Goal: Task Accomplishment & Management: Use online tool/utility

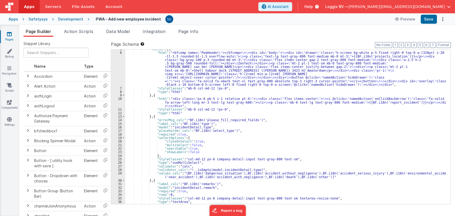
scroll to position [16, 0]
click at [275, 125] on div ""fields" : [{ "html" : "<bfcomp name= \" PwaHeader \" ></bfcomp> \n\n <div id= …" at bounding box center [285, 128] width 321 height 162
click at [265, 118] on div ""fields" : [{ "html" : "<bfcomp name= \" PwaHeader \" ></bfcomp> \n\n <div id= …" at bounding box center [285, 128] width 321 height 162
click at [259, 120] on div ""fields" : [{ "html" : "<bfcomp name= \" PwaHeader \" ></bfcomp> \n\n <div id= …" at bounding box center [285, 128] width 321 height 162
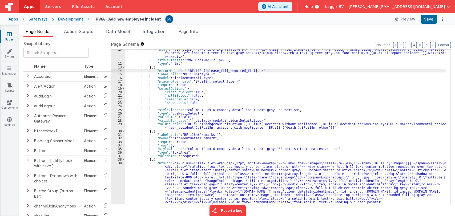
scroll to position [0, 0]
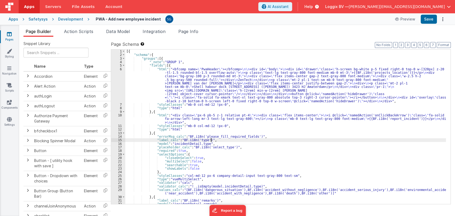
click at [279, 140] on div "[{ "schema" : { "groups" : [{ "_note" : "GROUP 1" , "fields" : [{ "html" : "<bf…" at bounding box center [285, 131] width 321 height 162
click at [266, 143] on div "[{ "schema" : { "groups" : [{ "_note" : "GROUP 1" , "fields" : [{ "html" : "<bf…" at bounding box center [285, 131] width 321 height 162
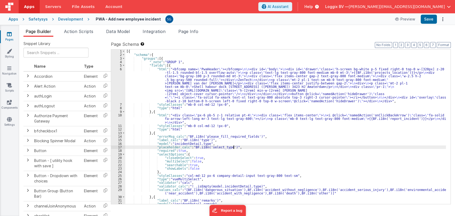
click at [249, 148] on div "[{ "schema" : { "groups" : [{ "_note" : "GROUP 1" , "fields" : [{ "html" : "<bf…" at bounding box center [285, 131] width 321 height 162
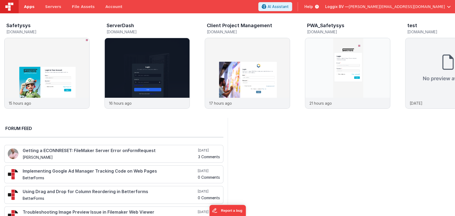
click at [31, 9] on span "Apps" at bounding box center [29, 6] width 10 height 5
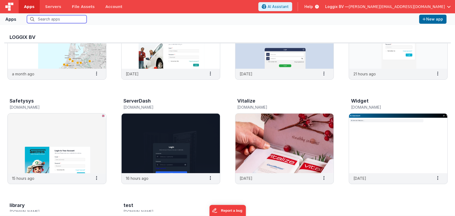
scroll to position [164, 0]
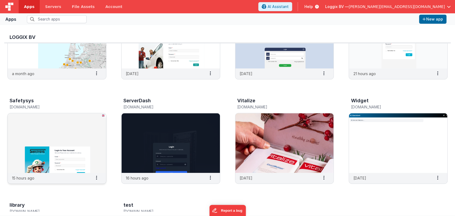
click at [58, 145] on img at bounding box center [57, 143] width 98 height 60
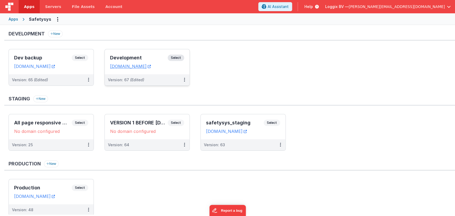
click at [122, 56] on h3 "Development" at bounding box center [139, 57] width 58 height 5
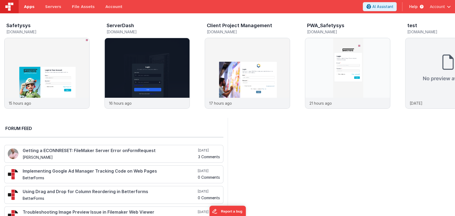
click at [29, 3] on link "Apps" at bounding box center [29, 6] width 21 height 13
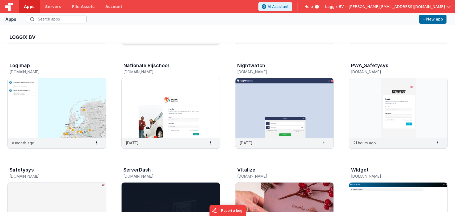
scroll to position [98, 0]
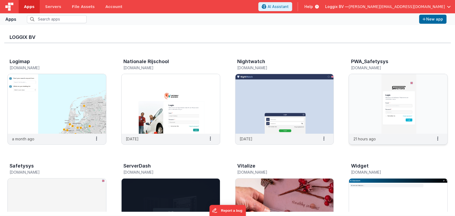
click at [390, 88] on img at bounding box center [398, 104] width 98 height 60
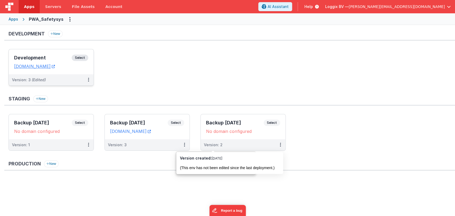
click at [42, 56] on h3 "Development" at bounding box center [43, 57] width 58 height 5
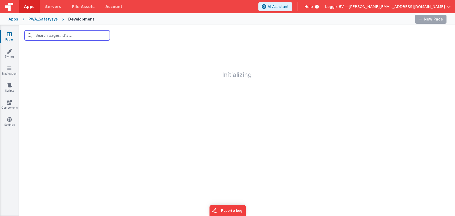
click at [59, 35] on input "text" at bounding box center [67, 35] width 85 height 10
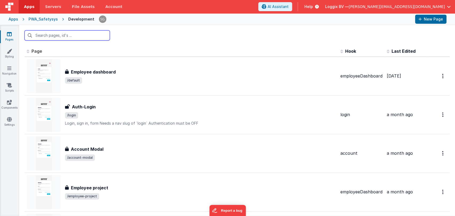
click at [70, 37] on input "text" at bounding box center [67, 35] width 85 height 10
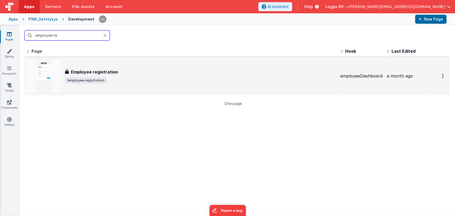
type input "employee re"
click at [103, 68] on div "Employee registration Employee registration /employee-registration" at bounding box center [181, 76] width 309 height 34
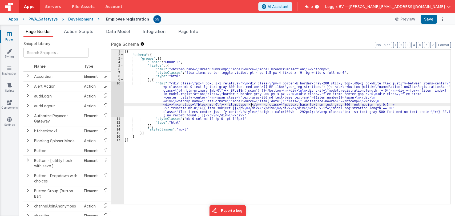
click at [251, 106] on div "[{ "schema" : { "groups" : [{ "_note" : "GROUP 1" , "fields" : [{ "html" : "<bf…" at bounding box center [287, 131] width 327 height 162
click at [119, 83] on div "10" at bounding box center [117, 99] width 13 height 35
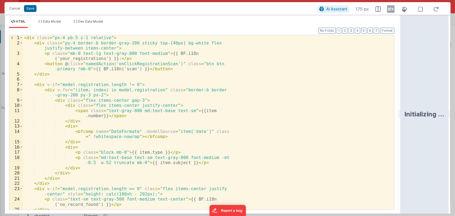
drag, startPoint x: 227, startPoint y: 114, endPoint x: 408, endPoint y: 87, distance: 183.4
click at [408, 87] on html "Cancel Save AI Assistant 175 px HTML Data Model Dev Data Model Format 7 6 5 4 3…" at bounding box center [227, 108] width 455 height 216
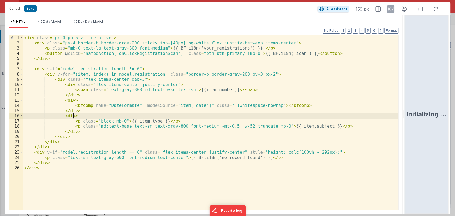
click at [261, 115] on div "< div class = "px-4 pb-5 z-1 relative" > < div class = "py-4 border-b border-gr…" at bounding box center [210, 127] width 375 height 185
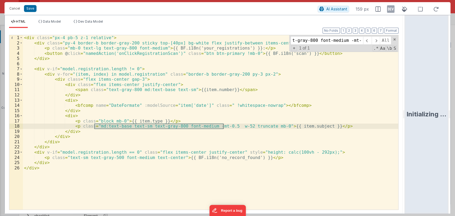
scroll to position [0, 60]
type input "md:text-base text-sm text-gray-800 font-medium -mt-0.5"
click at [235, 127] on div "< div class = "px-4 pb-5 z-1 relative" > < div class = "py-4 border-b border-gr…" at bounding box center [210, 127] width 375 height 185
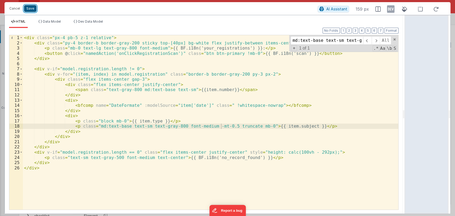
click at [28, 10] on button "Save" at bounding box center [30, 8] width 13 height 7
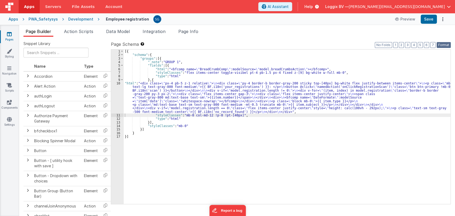
click at [445, 42] on button "Format" at bounding box center [443, 45] width 14 height 6
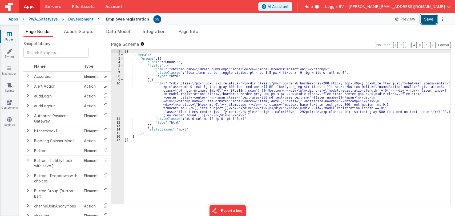
click at [434, 19] on button "Save" at bounding box center [428, 19] width 16 height 9
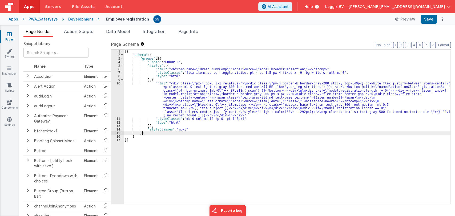
click at [193, 133] on div "[{ "schema" : { "groups" : [{ "_note" : "GROUP 1" , "fields" : [{ "html" : "<bf…" at bounding box center [287, 131] width 327 height 162
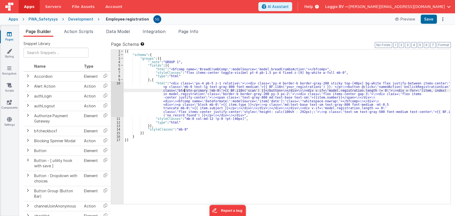
click at [185, 91] on div "[{ "schema" : { "groups" : [{ "_note" : "GROUP 1" , "fields" : [{ "html" : "<bf…" at bounding box center [287, 131] width 327 height 162
click at [116, 84] on div "10" at bounding box center [117, 99] width 13 height 35
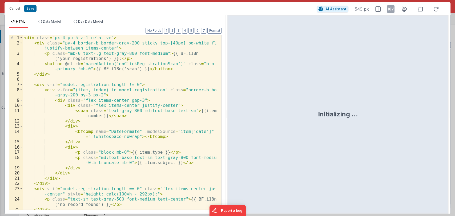
scroll to position [8, 0]
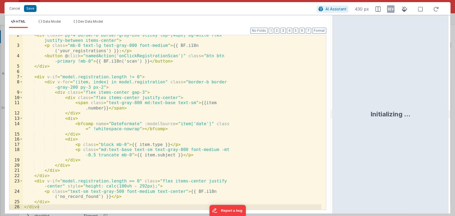
drag, startPoint x: 225, startPoint y: 115, endPoint x: 333, endPoint y: 116, distance: 107.1
click at [333, 116] on html "Cancel Save AI Assistant 430 px HTML Data Model Dev Data Model Format 7 6 5 4 3…" at bounding box center [227, 108] width 455 height 216
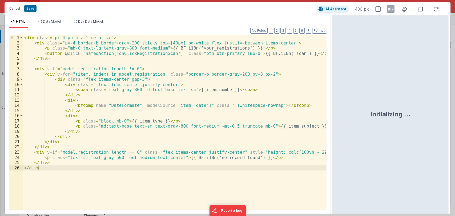
click at [159, 84] on div "< div class = "px-4 pb-5 z-1 relative" > < div class = "py-4 border-b border-gr…" at bounding box center [174, 127] width 303 height 185
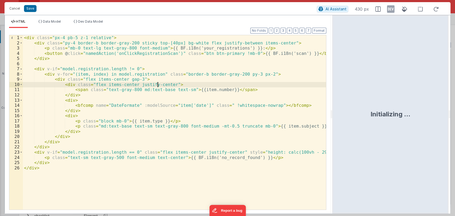
click at [159, 84] on div "< div class = "px-4 pb-5 z-1 relative" > < div class = "py-4 border-b border-gr…" at bounding box center [174, 127] width 303 height 185
click at [29, 9] on button "Save" at bounding box center [30, 8] width 13 height 7
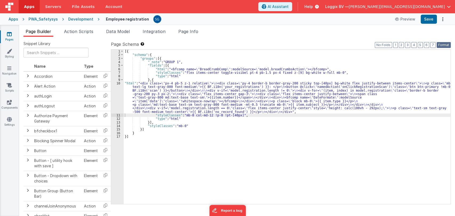
click at [441, 46] on button "Format" at bounding box center [443, 45] width 14 height 6
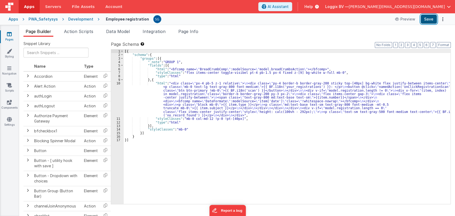
click at [429, 22] on button "Save" at bounding box center [428, 19] width 16 height 9
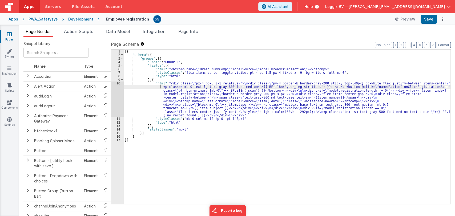
click at [147, 88] on div "[{ "schema" : { "groups" : [{ "_note" : "GROUP 1" , "fields" : [{ "html" : "<bf…" at bounding box center [287, 131] width 327 height 162
click at [117, 83] on div "10" at bounding box center [117, 99] width 13 height 35
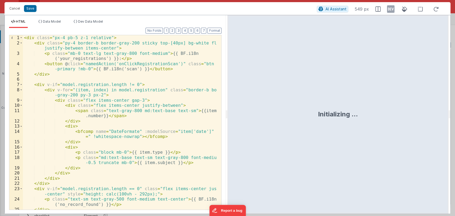
drag, startPoint x: 226, startPoint y: 114, endPoint x: 376, endPoint y: 107, distance: 149.9
click at [376, 107] on html "Cancel Save AI Assistant 549 px HTML Data Model Dev Data Model Format 7 6 5 4 3…" at bounding box center [227, 108] width 455 height 216
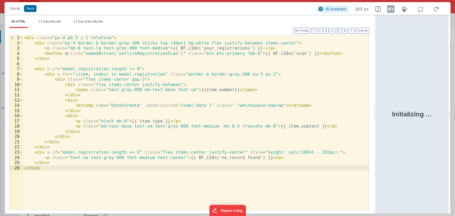
click at [239, 122] on div "< div class = "px-4 pb-5 z-1 relative" > < div class = "py-4 border-b border-gr…" at bounding box center [196, 127] width 346 height 185
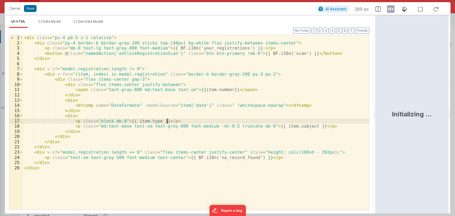
click at [156, 82] on div "< div class = "px-4 pb-5 z-1 relative" > < div class = "py-4 border-b border-gr…" at bounding box center [196, 127] width 346 height 185
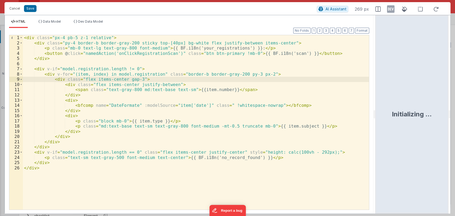
click at [158, 87] on div "< div class = "px-4 pb-5 z-1 relative" > < div class = "py-4 border-b border-gr…" at bounding box center [196, 127] width 346 height 185
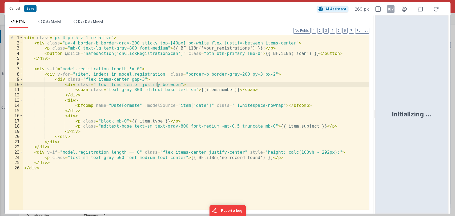
click at [158, 87] on div "< div class = "px-4 pb-5 z-1 relative" > < div class = "py-4 border-b border-gr…" at bounding box center [196, 127] width 346 height 185
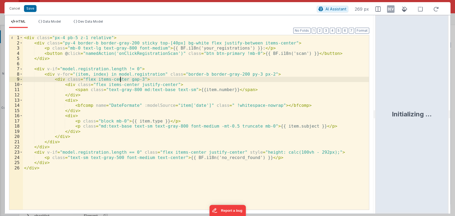
click at [120, 79] on div "< div class = "px-4 pb-5 z-1 relative" > < div class = "py-4 border-b border-gr…" at bounding box center [196, 127] width 346 height 185
click at [28, 9] on button "Save" at bounding box center [30, 8] width 13 height 7
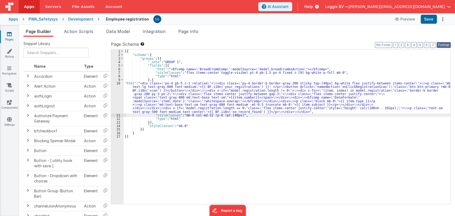
click at [443, 44] on button "Format" at bounding box center [443, 45] width 14 height 6
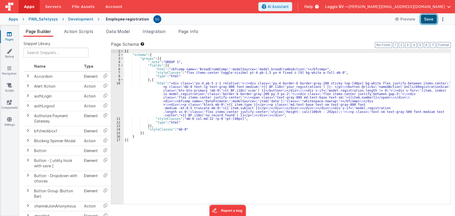
click at [430, 20] on button "Save" at bounding box center [428, 19] width 16 height 9
click at [10, 33] on icon at bounding box center [9, 33] width 5 height 5
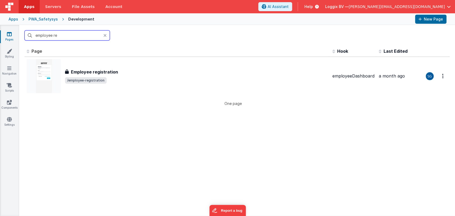
click at [75, 36] on input "employee re" at bounding box center [67, 35] width 85 height 10
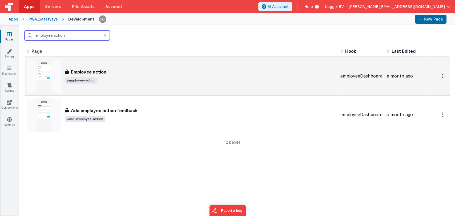
type input "employee action"
click at [98, 67] on div "Employee action Employee action /employee-action" at bounding box center [181, 76] width 309 height 34
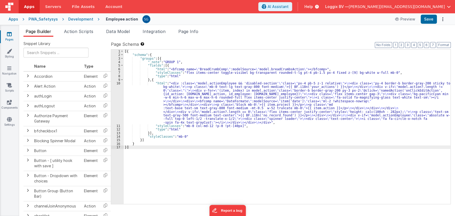
click at [151, 101] on div "[{ "schema" : { "groups" : [{ "_note" : "GROUP 1" , "fields" : [{ "html" : "<bf…" at bounding box center [287, 131] width 327 height 162
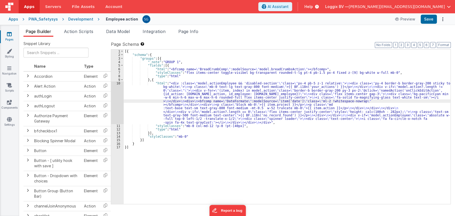
click at [118, 82] on div "10" at bounding box center [117, 103] width 13 height 43
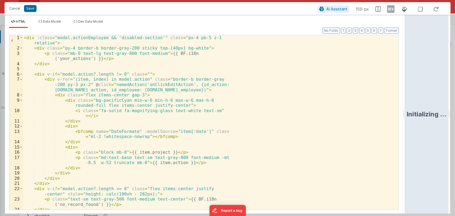
drag, startPoint x: 226, startPoint y: 115, endPoint x: 454, endPoint y: 107, distance: 228.0
click at [454, 107] on html "Cancel Save AI Assistant 159 px HTML Data Model Dev Data Model Format 7 6 5 4 3…" at bounding box center [227, 108] width 455 height 216
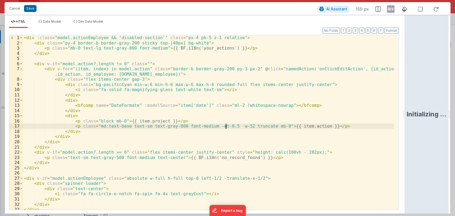
click at [225, 126] on div "< div :class = "model.actionEmployee && 'disabled-section'" class = "px-4 pb-5 …" at bounding box center [208, 127] width 371 height 185
click at [246, 127] on div "< div :class = "model.actionEmployee && 'disabled-section'" class = "px-4 pb-5 …" at bounding box center [208, 127] width 371 height 185
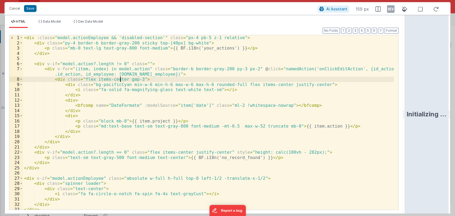
click at [119, 80] on div "< div :class = "model.actionEmployee && 'disabled-section'" class = "px-4 pb-5 …" at bounding box center [208, 127] width 371 height 185
click at [34, 9] on button "Save" at bounding box center [30, 8] width 13 height 7
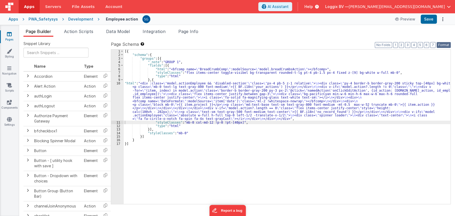
click at [445, 45] on button "Format" at bounding box center [443, 45] width 14 height 6
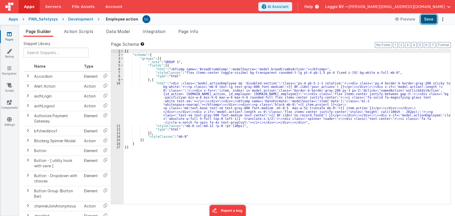
click at [430, 22] on button "Save" at bounding box center [428, 19] width 16 height 9
click at [9, 31] on icon at bounding box center [9, 33] width 5 height 5
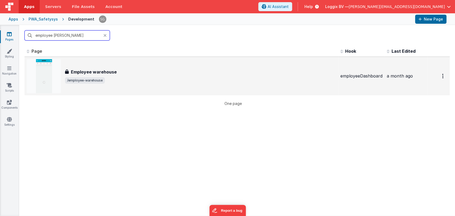
type input "employee ware"
click at [120, 67] on div "Employee warehouse Employee warehouse /employee-warehouse" at bounding box center [181, 76] width 309 height 34
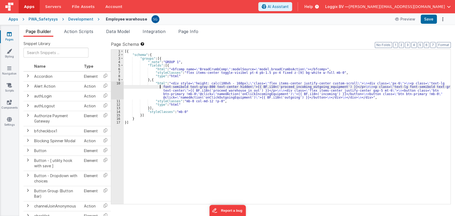
click at [136, 87] on div "[{ "schema" : { "groups" : [{ "_note" : "GROUP 1" , "fields" : [{ "html" : "<bf…" at bounding box center [287, 131] width 327 height 162
click at [118, 83] on div "10" at bounding box center [117, 91] width 13 height 18
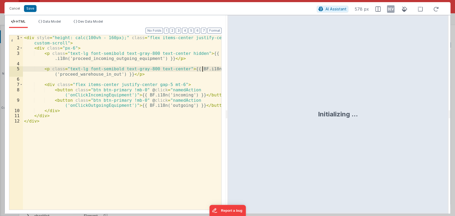
click at [116, 69] on div "< div style = "height: calc(100vh - 160px);" class = "flex items-center justify…" at bounding box center [122, 130] width 198 height 190
click at [82, 70] on div "< div style = "height: calc(100vh - 160px);" class = "flex items-center justify…" at bounding box center [122, 130] width 198 height 190
click at [31, 9] on button "Save" at bounding box center [30, 8] width 13 height 7
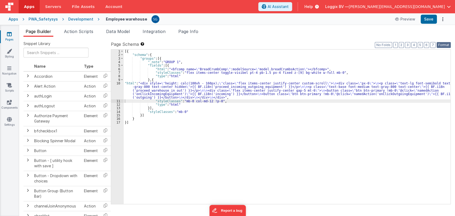
click at [445, 46] on button "Format" at bounding box center [443, 45] width 14 height 6
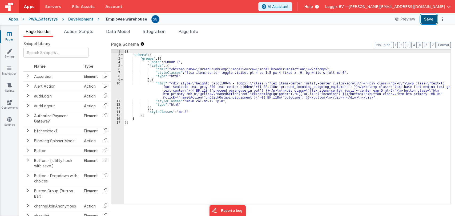
click at [428, 22] on button "Save" at bounding box center [428, 19] width 16 height 9
click at [9, 91] on link "Scripts" at bounding box center [9, 88] width 19 height 11
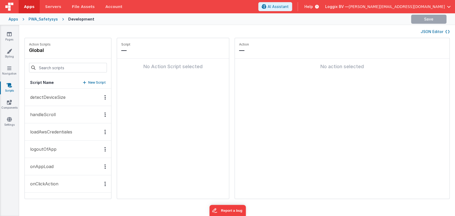
click at [45, 114] on p "handleScroll" at bounding box center [41, 114] width 29 height 6
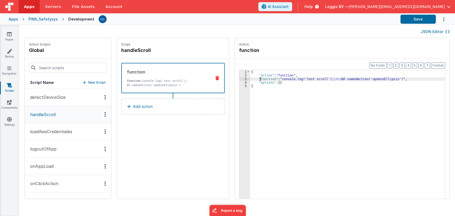
click at [254, 79] on div "{ "action" : "function" , "function" : "console.log('test scroll'); \n\n BF.nam…" at bounding box center [350, 146] width 200 height 152
click at [241, 79] on div "3" at bounding box center [244, 78] width 11 height 3
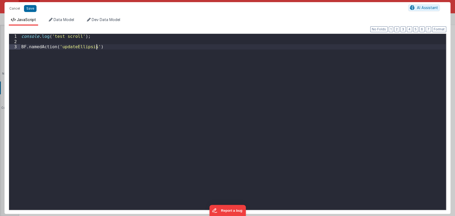
click at [241, 79] on div "console . log ( 'test scroll' ) ; BF . namedAction ( 'updateEllipsis' )" at bounding box center [232, 127] width 425 height 187
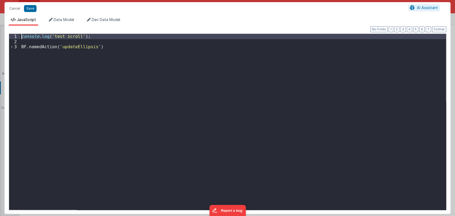
drag, startPoint x: 71, startPoint y: 40, endPoint x: 0, endPoint y: 37, distance: 70.9
click at [0, 37] on div "Cancel Save AI Assistant JavaScript Data Model Dev Data Model Format 7 6 5 4 3 …" at bounding box center [227, 108] width 455 height 216
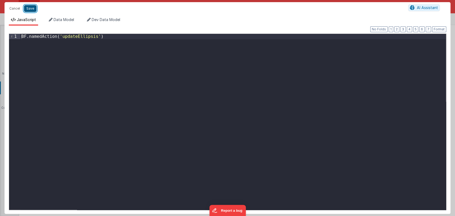
click at [31, 9] on button "Save" at bounding box center [30, 8] width 13 height 7
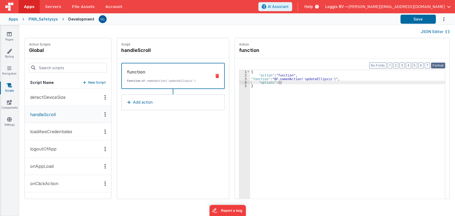
click at [440, 63] on button "Format" at bounding box center [438, 66] width 14 height 6
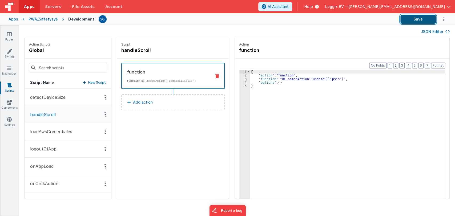
click at [428, 20] on button "Save" at bounding box center [417, 19] width 35 height 9
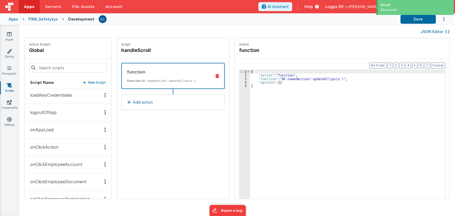
click at [50, 128] on p "onAppLoad" at bounding box center [40, 130] width 27 height 6
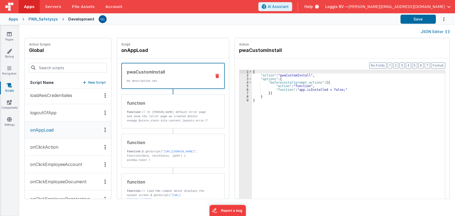
scroll to position [37, 0]
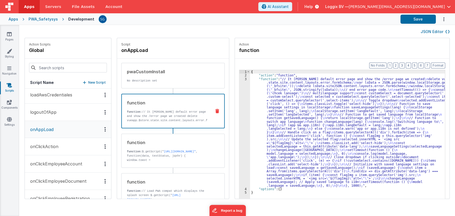
click at [159, 117] on p "function: // It will hide default error page and show the /error page we create…" at bounding box center [167, 131] width 80 height 43
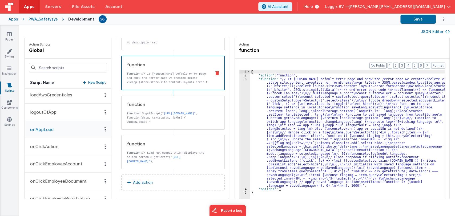
scroll to position [39, 0]
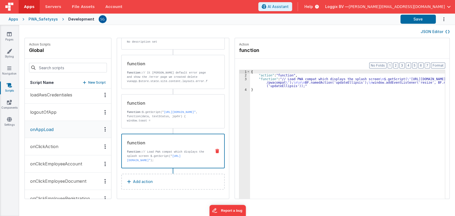
click at [156, 143] on div "function" at bounding box center [167, 143] width 80 height 6
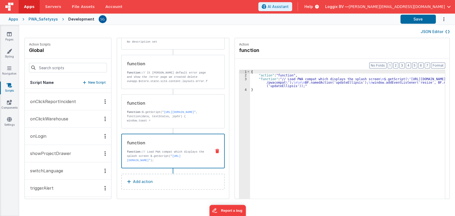
scroll to position [187, 0]
click at [87, 71] on input at bounding box center [68, 68] width 78 height 10
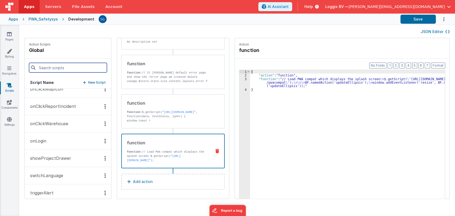
scroll to position [181, 0]
click at [47, 112] on button "onClickReportIncident" at bounding box center [68, 106] width 86 height 17
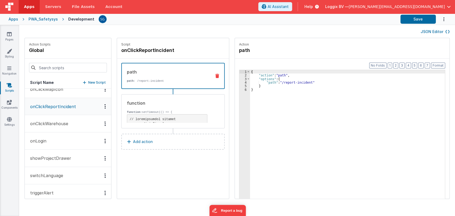
scroll to position [182, 0]
click at [47, 112] on button "onClickReportIncident" at bounding box center [68, 106] width 86 height 17
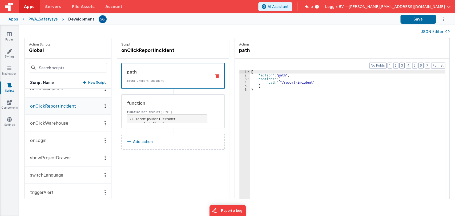
click at [55, 143] on button "onLogin" at bounding box center [68, 140] width 86 height 17
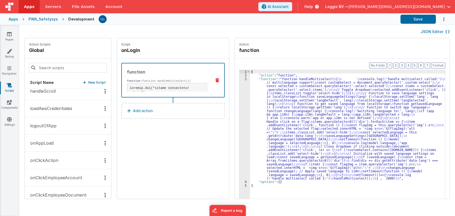
scroll to position [0, 0]
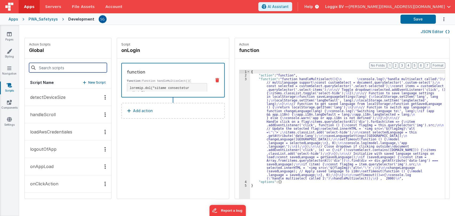
click at [73, 66] on input at bounding box center [68, 68] width 78 height 10
type input "a"
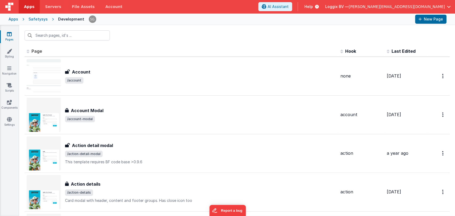
click at [43, 37] on input "text" at bounding box center [67, 35] width 85 height 10
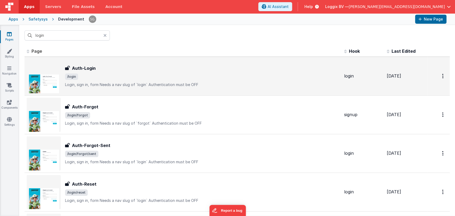
type input "login"
click at [95, 68] on h3 "Auth-Login" at bounding box center [84, 68] width 24 height 6
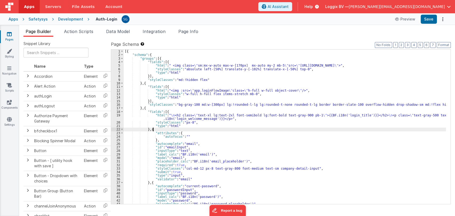
click at [245, 131] on div "[{ "schema" : { "groups" : [{ "fields" : [{ "html" : " <img class= \" sm:mx-w-a…" at bounding box center [285, 131] width 322 height 162
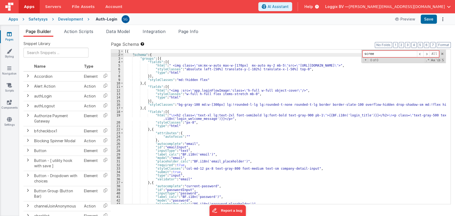
type input "screen"
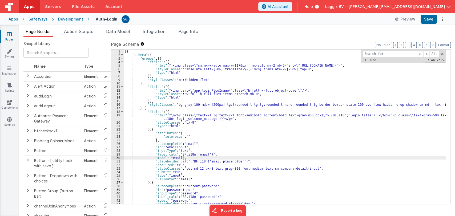
click at [233, 159] on div "[{ "schema" : { "groups" : [{ "fields" : [{ "html" : " <img class= \" sm:mx-w-a…" at bounding box center [285, 131] width 322 height 162
paste input "!pt-32"
type input "!pt-32"
click at [9, 51] on icon at bounding box center [9, 50] width 5 height 5
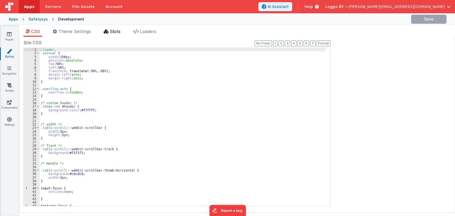
click at [111, 31] on span "Slots" at bounding box center [115, 31] width 11 height 5
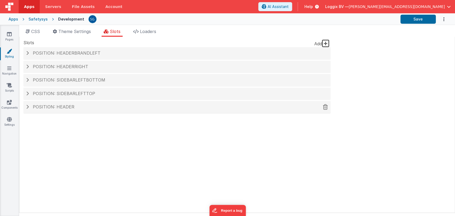
click at [72, 105] on h4 "Position: header" at bounding box center [177, 107] width 302 height 5
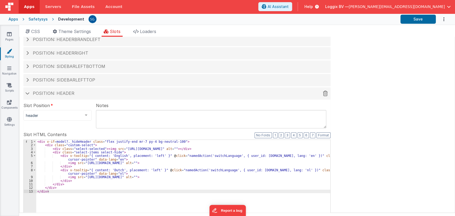
scroll to position [13, 0]
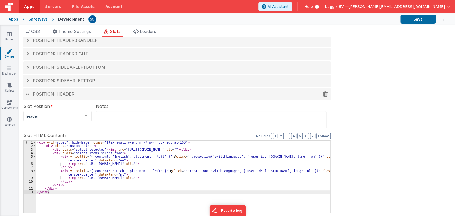
click at [55, 98] on div "Position: header" at bounding box center [176, 94] width 307 height 12
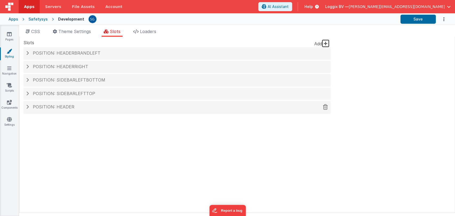
scroll to position [0, 0]
click at [13, 30] on div "Pages Styling Navigation Scripts Components Settings" at bounding box center [9, 120] width 19 height 191
click at [11, 36] on icon at bounding box center [9, 33] width 5 height 5
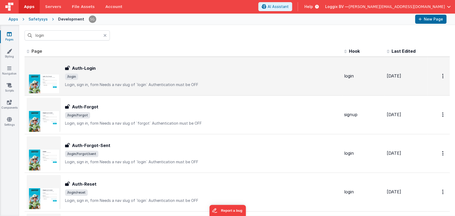
click at [91, 66] on h3 "Auth-Login" at bounding box center [84, 68] width 24 height 6
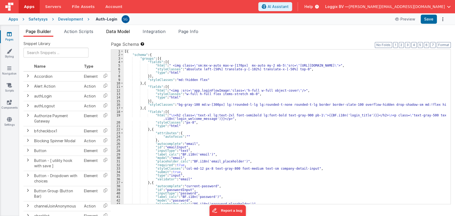
click at [125, 33] on span "Data Model" at bounding box center [118, 31] width 24 height 5
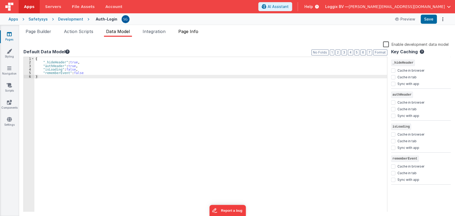
click at [195, 30] on span "Page Info" at bounding box center [188, 31] width 20 height 5
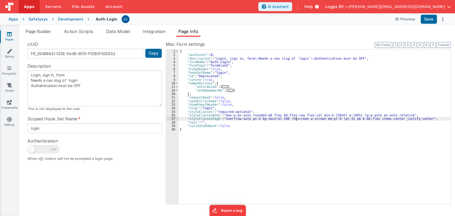
click at [295, 119] on div "{ "authLevel" : 0 , "description" : "Login, sign in, form \r Needs a nav slug o…" at bounding box center [315, 131] width 272 height 162
type textarea "Login, sign in, form Needs a nav slug of `login` Authentication must be OFF"
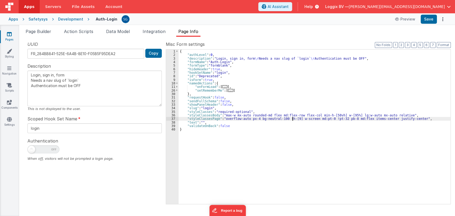
type textarea "Login, sign in, form Needs a nav slug of `login` Authentication must be OFF"
drag, startPoint x: 330, startPoint y: 118, endPoint x: 342, endPoint y: 118, distance: 11.2
click at [342, 118] on div "{ "authLevel" : 0 , "description" : "Login, sign in, form \r Needs a nav slug o…" at bounding box center [315, 131] width 272 height 162
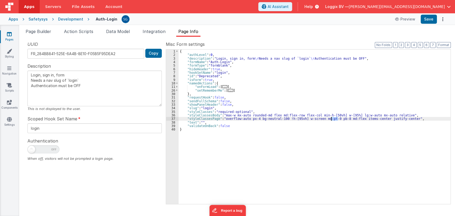
drag, startPoint x: 338, startPoint y: 118, endPoint x: 330, endPoint y: 119, distance: 7.5
click at [330, 119] on div "{ "authLevel" : 0 , "description" : "Login, sign in, form \r Needs a nav slug o…" at bounding box center [315, 131] width 272 height 162
click at [431, 23] on button "Save" at bounding box center [428, 19] width 16 height 9
click at [294, 118] on div "{ "authLevel" : 0 , "description" : "Login, sign in, form \r Needs a nav slug o…" at bounding box center [315, 131] width 272 height 162
type textarea "Login, sign in, form Needs a nav slug of `login` Authentication must be OFF"
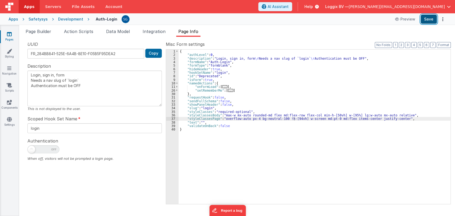
click at [431, 18] on button "Save" at bounding box center [428, 19] width 16 height 9
click at [294, 121] on div "{ "authLevel" : 0 , "description" : "Login, sign in, form \r Needs a nav slug o…" at bounding box center [315, 131] width 272 height 162
click at [294, 119] on div "{ "authLevel" : 0 , "description" : "Login, sign in, form \r Needs a nav slug o…" at bounding box center [315, 131] width 272 height 162
type textarea "Login, sign in, form Needs a nav slug of `login` Authentication must be OFF"
click at [426, 21] on button "Save" at bounding box center [428, 19] width 16 height 9
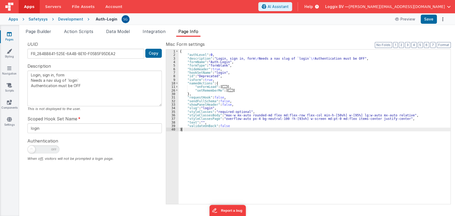
click at [293, 143] on div "{ "authLevel" : 0 , "description" : "Login, sign in, form \r Needs a nav slug o…" at bounding box center [315, 131] width 272 height 162
click at [398, 119] on div "{ "authLevel" : 0 , "description" : "Login, sign in, form \r Needs a nav slug o…" at bounding box center [315, 131] width 272 height 162
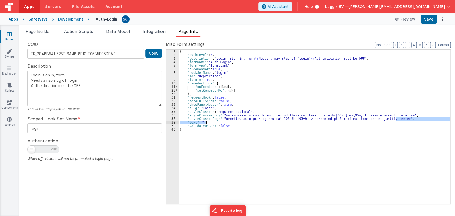
drag, startPoint x: 398, startPoint y: 119, endPoint x: 220, endPoint y: 123, distance: 177.8
click at [220, 123] on div "{ "authLevel" : 0 , "description" : "Login, sign in, form \r Needs a nav slug o…" at bounding box center [315, 131] width 272 height 162
click at [226, 120] on div "{ "authLevel" : 0 , "description" : "Login, sign in, form \r Needs a nav slug o…" at bounding box center [315, 131] width 272 height 162
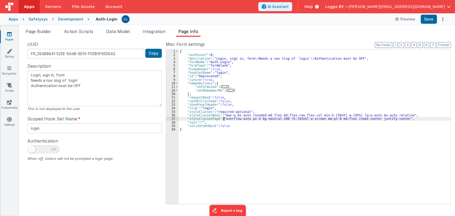
click at [224, 117] on div "{ "authLevel" : 0 , "description" : "Login, sign in, form \r Needs a nav slug o…" at bounding box center [315, 131] width 272 height 162
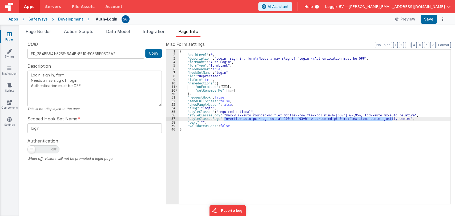
click at [10, 34] on icon at bounding box center [9, 33] width 5 height 5
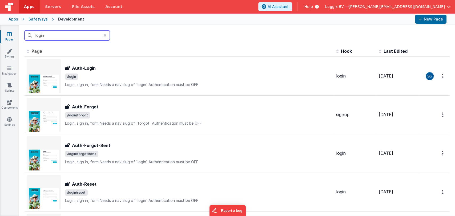
click at [51, 34] on input "login" at bounding box center [67, 35] width 85 height 10
type input "l"
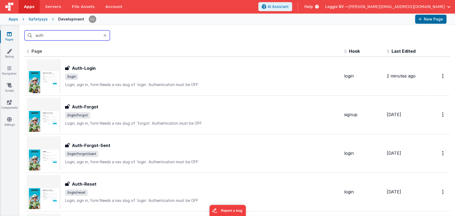
type input "auth"
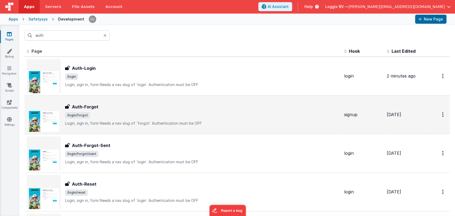
click at [88, 105] on h3 "Auth-Forgot" at bounding box center [85, 107] width 26 height 6
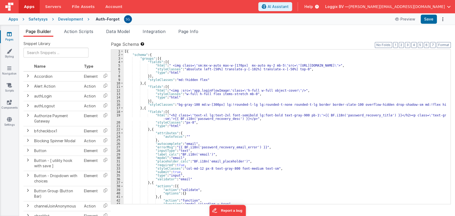
click at [197, 30] on span "Page Info" at bounding box center [188, 31] width 20 height 5
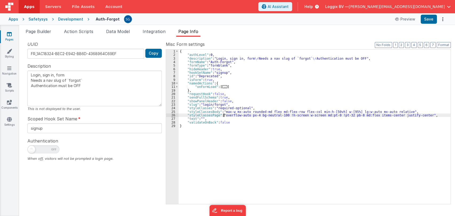
click at [224, 115] on div "{ "authLevel" : 0 , "description" : "Login, sign in, form \r Needs a nav slug o…" at bounding box center [315, 131] width 272 height 162
type textarea "Login, sign in, form Needs a nav slug of `forgot` Authentication must be OFF"
click at [434, 18] on button "Save" at bounding box center [428, 19] width 16 height 9
click at [11, 33] on icon at bounding box center [9, 33] width 5 height 5
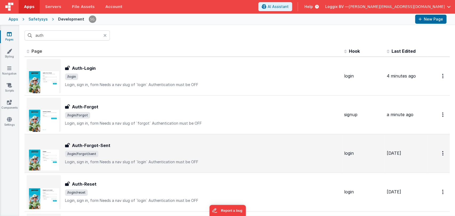
click at [102, 145] on h3 "Auth-Forgot-Sent" at bounding box center [91, 145] width 38 height 6
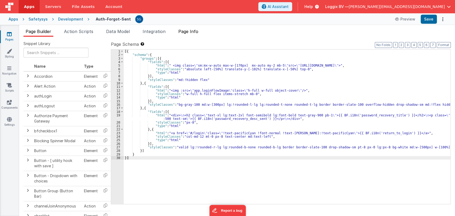
click at [188, 32] on span "Page Info" at bounding box center [188, 31] width 20 height 5
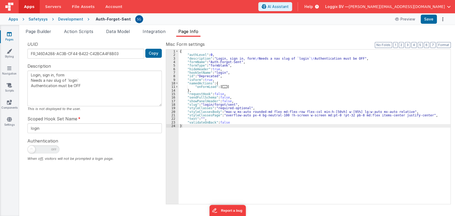
click at [225, 113] on div "{ "authLevel" : 0 , "description" : "Login, sign in, form \r Needs a nav slug o…" at bounding box center [315, 131] width 272 height 162
click at [224, 116] on div "{ "authLevel" : 0 , "description" : "Login, sign in, form \r Needs a nav slug o…" at bounding box center [315, 131] width 272 height 162
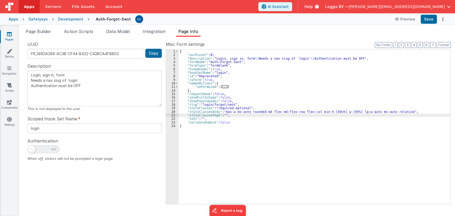
type textarea "Login, sign in, form Needs a nav slug of `login` Authentication must be OFF"
click at [426, 21] on button "Save" at bounding box center [428, 19] width 16 height 9
click at [431, 20] on button "Save" at bounding box center [428, 19] width 16 height 9
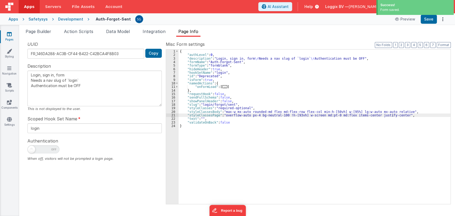
click at [9, 33] on icon at bounding box center [9, 33] width 5 height 5
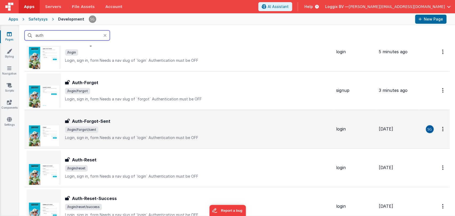
scroll to position [28, 0]
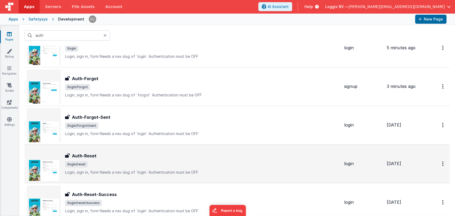
click at [85, 156] on h3 "Auth-Reset" at bounding box center [84, 156] width 25 height 6
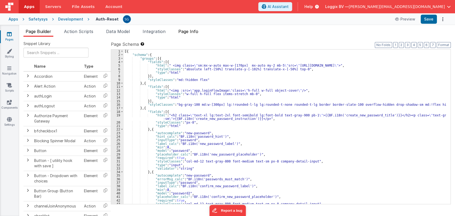
click at [192, 30] on span "Page Info" at bounding box center [188, 31] width 20 height 5
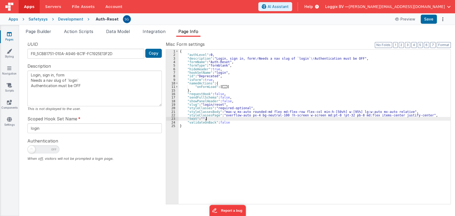
click at [222, 117] on div "{ "authLevel" : 0 , "description" : "Login, sign in, form \r Needs a nav slug o…" at bounding box center [315, 131] width 272 height 162
click at [224, 115] on div "{ "authLevel" : 0 , "description" : "Login, sign in, form \r Needs a nav slug o…" at bounding box center [315, 131] width 272 height 162
type textarea "Login, sign in, form Needs a nav slug of `login` Authentication must be OFF"
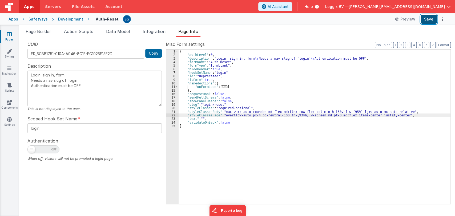
click at [423, 21] on button "Save" at bounding box center [428, 19] width 16 height 9
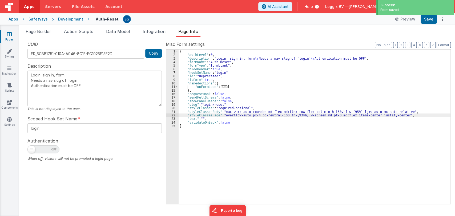
click at [9, 35] on icon at bounding box center [9, 33] width 5 height 5
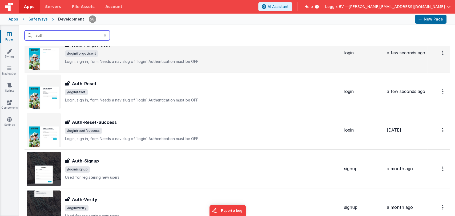
scroll to position [103, 0]
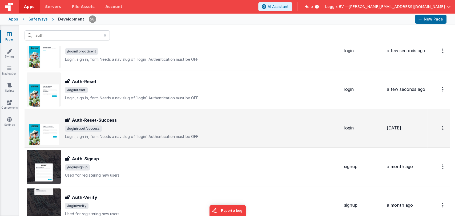
click at [106, 123] on div "Auth-Reset-Success Auth-Reset-Success /login/reset/success Login, sign in, form…" at bounding box center [202, 128] width 275 height 22
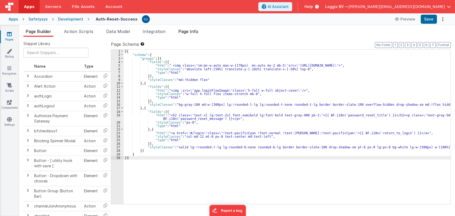
click at [188, 30] on span "Page Info" at bounding box center [188, 31] width 20 height 5
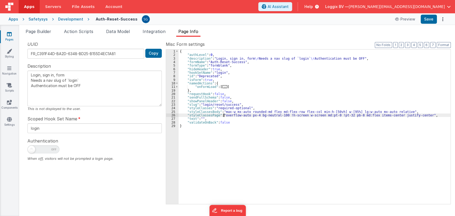
click at [223, 116] on div "{ "authLevel" : 0 , "description" : "Login, sign in, form \r Needs a nav slug o…" at bounding box center [315, 131] width 272 height 162
type textarea "Login, sign in, form Needs a nav slug of `login` Authentication must be OFF"
click at [427, 21] on button "Save" at bounding box center [428, 19] width 16 height 9
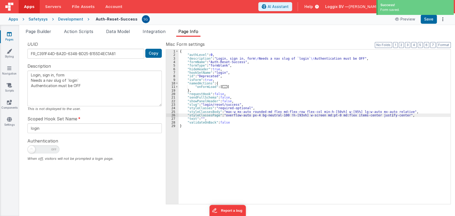
click at [10, 37] on link "Pages" at bounding box center [9, 36] width 19 height 11
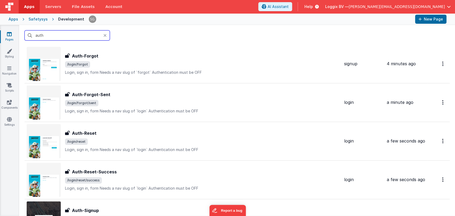
scroll to position [40, 0]
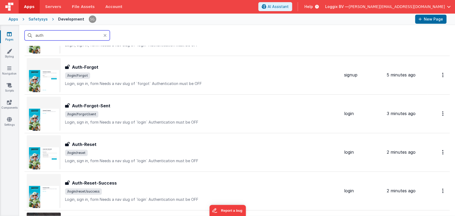
click at [76, 37] on input "auth" at bounding box center [67, 35] width 85 height 10
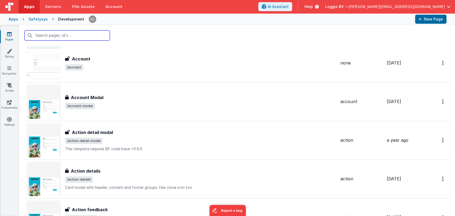
scroll to position [0, 0]
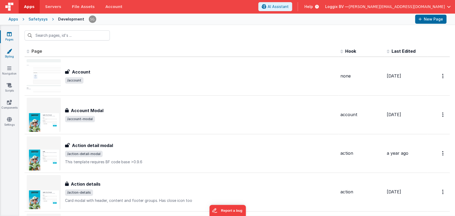
click at [9, 54] on link "Styling" at bounding box center [9, 53] width 19 height 11
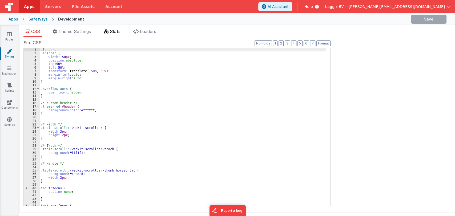
click at [115, 28] on li "Slots" at bounding box center [112, 32] width 21 height 9
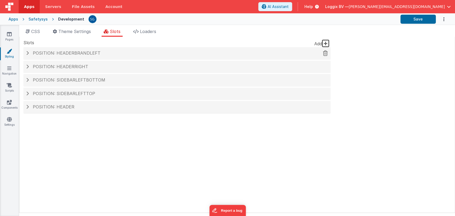
click at [62, 55] on span "Position: headerBrandLeft" at bounding box center [67, 52] width 68 height 5
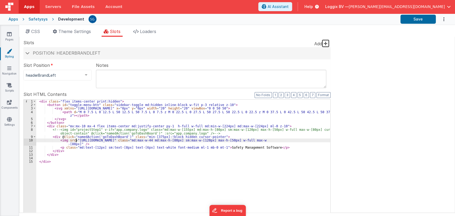
click at [76, 140] on div "< div class = "flex items-center print:hidden" > < button id = "toggle-menu-btn…" at bounding box center [183, 190] width 294 height 180
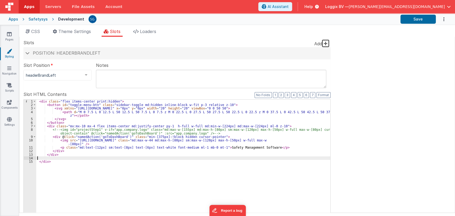
click at [73, 157] on div "< div class = "flex items-center print:hidden" > < button id = "toggle-menu-btn…" at bounding box center [183, 190] width 294 height 180
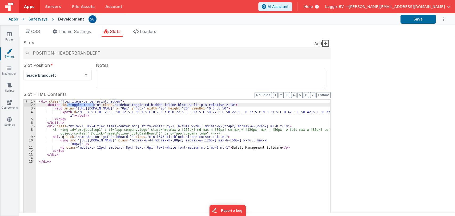
drag, startPoint x: 67, startPoint y: 103, endPoint x: 94, endPoint y: 104, distance: 26.4
click at [94, 104] on div "< div class = "flex items-center print:hidden" > < button id = "toggle-menu-btn…" at bounding box center [183, 190] width 294 height 180
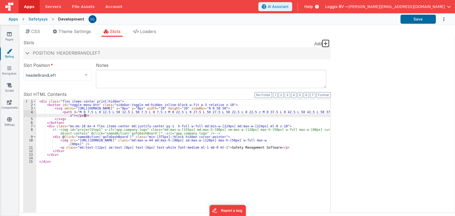
click at [96, 115] on div "< div class = "flex items-center print:hidden" > < button id = "toggle-menu-btn…" at bounding box center [183, 190] width 294 height 180
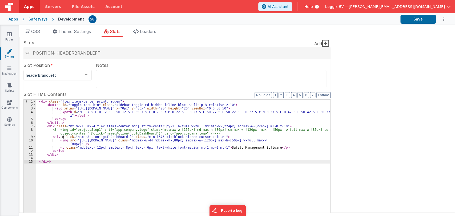
click at [75, 163] on div "< div class = "flex items-center print:hidden" > < button id = "toggle-menu-btn…" at bounding box center [183, 190] width 294 height 180
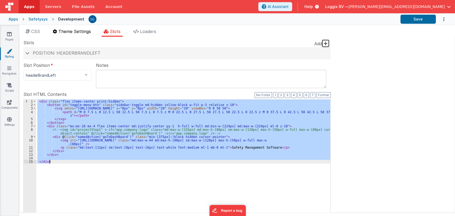
click at [79, 33] on span "Theme Settings" at bounding box center [74, 31] width 33 height 5
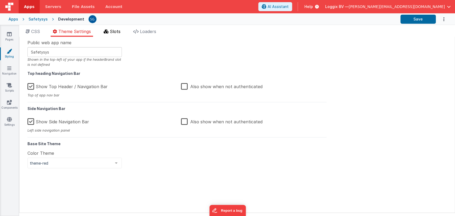
click at [123, 34] on li "Slots" at bounding box center [112, 32] width 21 height 9
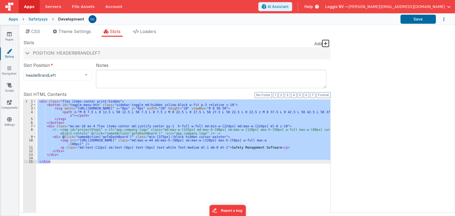
click at [13, 82] on div "Pages Styling Navigation Scripts Components Settings" at bounding box center [9, 120] width 19 height 191
click at [9, 86] on icon at bounding box center [9, 85] width 5 height 5
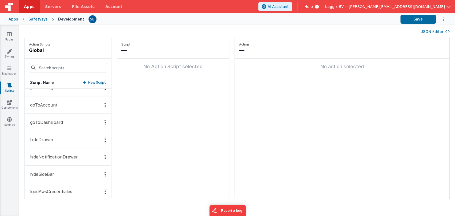
scroll to position [203, 0]
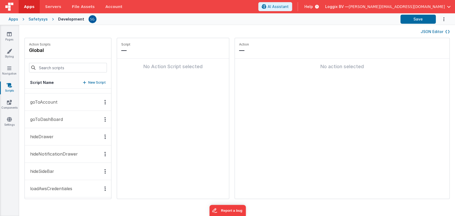
click at [47, 133] on p "hideDrawer" at bounding box center [40, 136] width 27 height 6
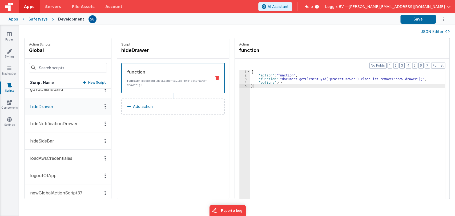
scroll to position [233, 0]
click at [58, 135] on button "hideSideBar" at bounding box center [68, 140] width 86 height 17
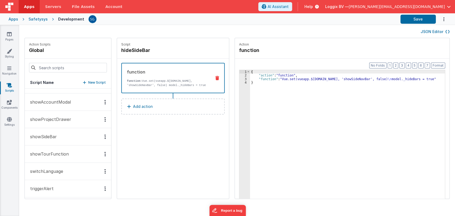
scroll to position [776, 0]
click at [51, 133] on p "showSideBar" at bounding box center [42, 135] width 30 height 6
click at [8, 52] on icon at bounding box center [9, 50] width 5 height 5
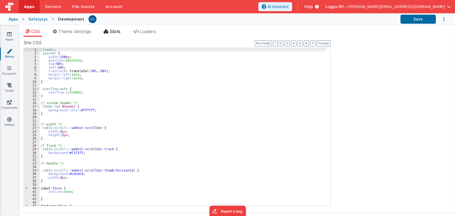
click at [116, 31] on span "Slots" at bounding box center [115, 31] width 11 height 5
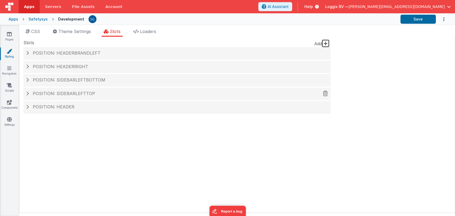
click at [61, 92] on span "Position: sidebarLeftTop" at bounding box center [64, 93] width 62 height 5
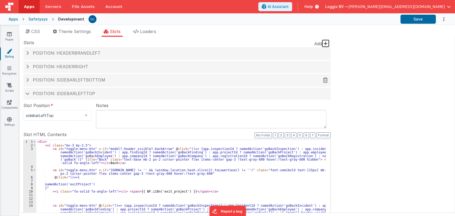
click at [56, 79] on span "Position: sidebarLeftBottom" at bounding box center [69, 79] width 72 height 5
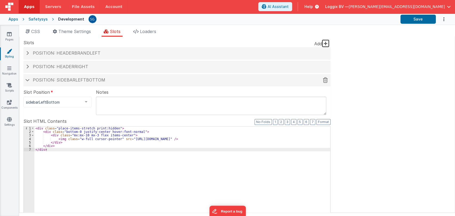
click at [39, 79] on span "Position: sidebarLeftBottom" at bounding box center [69, 79] width 72 height 5
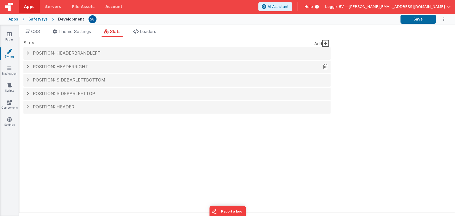
click at [51, 66] on span "Position: headerRight" at bounding box center [60, 66] width 55 height 5
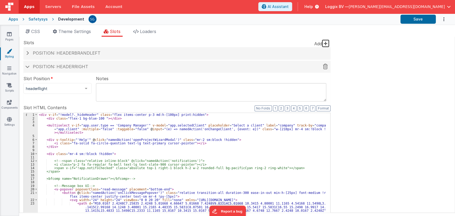
click at [51, 66] on span "Position: headerRight" at bounding box center [60, 66] width 55 height 5
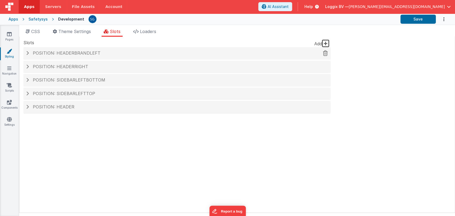
click at [57, 54] on span "Position: headerBrandLeft" at bounding box center [67, 52] width 68 height 5
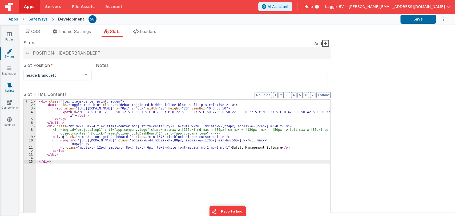
click at [11, 88] on link "Scripts" at bounding box center [9, 88] width 19 height 11
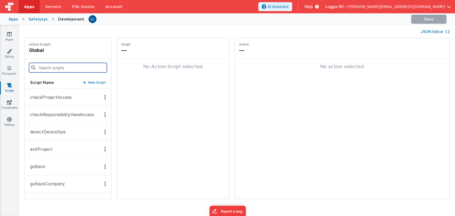
click at [54, 69] on input at bounding box center [68, 68] width 78 height 10
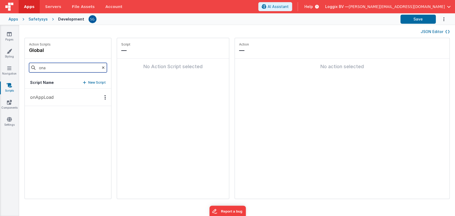
type input "ona"
click at [36, 97] on p "onAppLoad" at bounding box center [40, 97] width 27 height 6
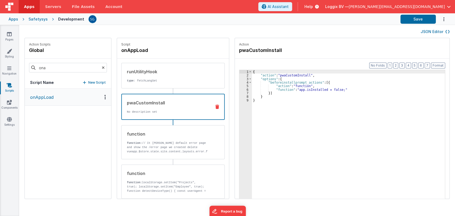
click at [179, 109] on div "pwaCustomInstall No description set" at bounding box center [164, 107] width 85 height 14
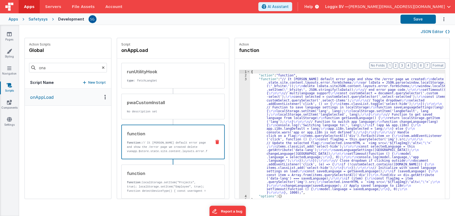
click at [169, 135] on div "function" at bounding box center [167, 134] width 80 height 6
click at [167, 177] on div "function function: localStorage.setItem("Projects", true); localStorage.setItem…" at bounding box center [164, 181] width 86 height 23
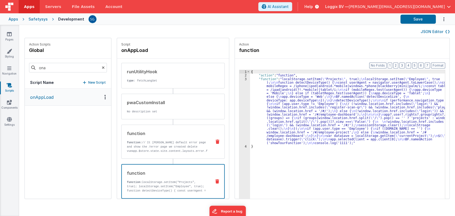
scroll to position [70, 0]
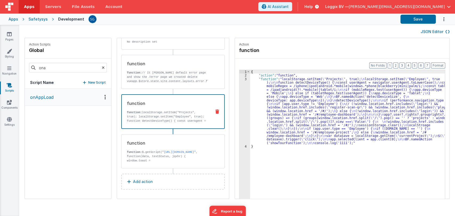
click at [250, 84] on div "{ "action" : "function" , "function" : "localStorage.setItem( \" Projects \" , …" at bounding box center [350, 146] width 200 height 152
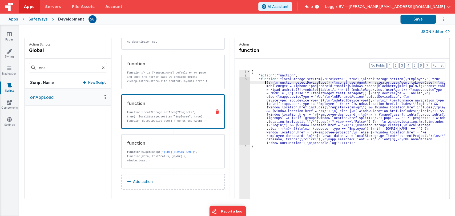
click at [241, 79] on div "3" at bounding box center [244, 110] width 11 height 67
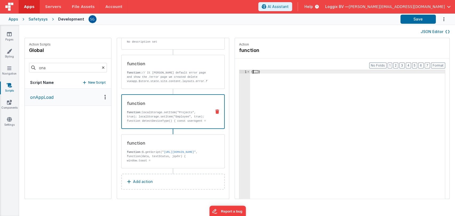
click at [253, 73] on span "..." at bounding box center [255, 71] width 5 height 3
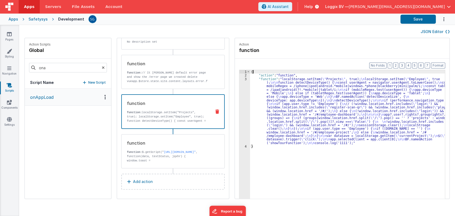
click at [250, 87] on div "{ "action" : "function" , "function" : "localStorage.setItem( \" Projects \" , …" at bounding box center [350, 146] width 200 height 152
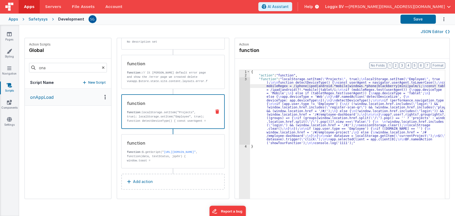
click at [239, 78] on div "3" at bounding box center [244, 110] width 11 height 67
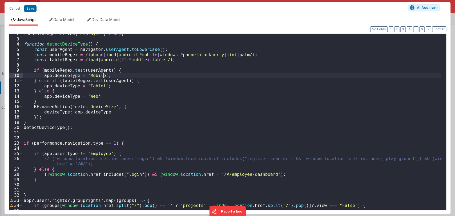
scroll to position [0, 0]
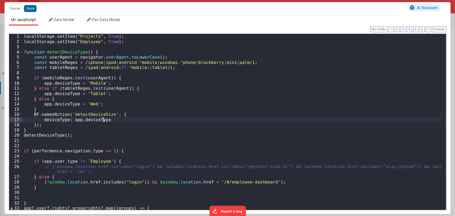
click at [210, 119] on div "localStorage . setItem ( "Projects" , true ) ; localStorage . setItem ( "Employ…" at bounding box center [232, 127] width 419 height 186
click at [18, 6] on button "Cancel" at bounding box center [15, 8] width 16 height 7
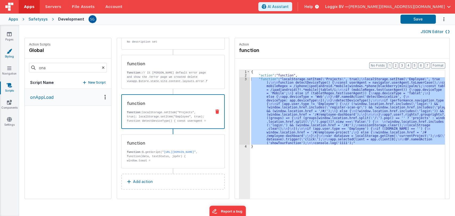
click at [12, 53] on link "Styling" at bounding box center [9, 53] width 19 height 11
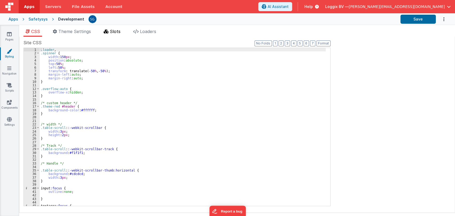
click at [111, 31] on span "Slots" at bounding box center [115, 31] width 11 height 5
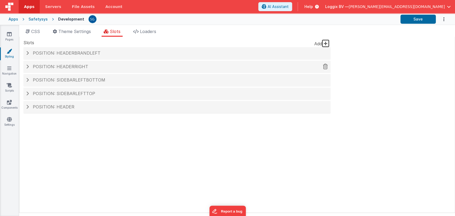
click at [72, 66] on span "Position: headerRight" at bounding box center [60, 66] width 55 height 5
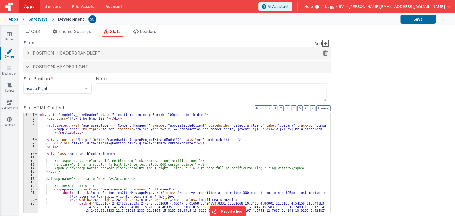
click at [79, 54] on span "Position: headerBrandLeft" at bounding box center [67, 52] width 68 height 5
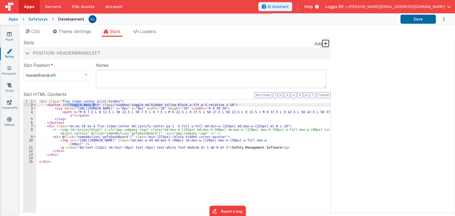
drag, startPoint x: 68, startPoint y: 105, endPoint x: 94, endPoint y: 106, distance: 26.1
click at [94, 106] on div "< div class = "flex items-center print:hidden" > < button id = "toggle-menu-btn…" at bounding box center [183, 190] width 294 height 180
click at [80, 33] on span "Theme Settings" at bounding box center [74, 31] width 33 height 5
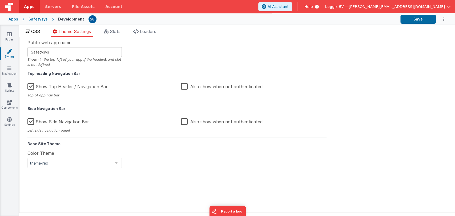
click at [37, 29] on span "CSS" at bounding box center [35, 31] width 9 height 5
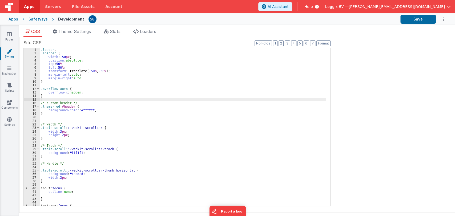
click at [135, 98] on div ".loader , .spinner { width : 150 px ; position : absolute ; top : 50 % ; left :…" at bounding box center [183, 130] width 286 height 165
type input "toggle-menu-btn"
click at [10, 85] on icon at bounding box center [9, 85] width 5 height 5
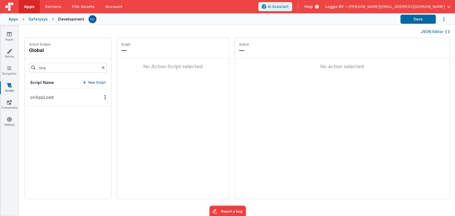
click at [51, 98] on p "onAppLoad" at bounding box center [40, 97] width 27 height 6
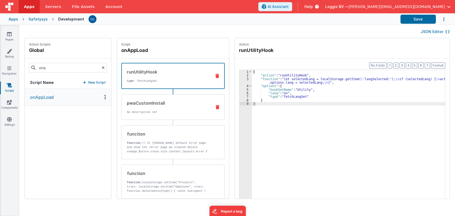
click at [189, 108] on div "pwaCustomInstall No description set" at bounding box center [164, 107] width 86 height 14
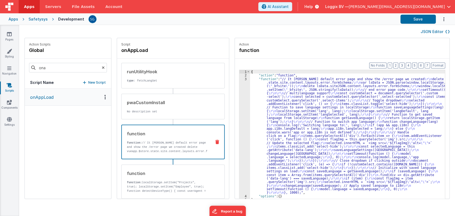
click at [185, 135] on div "function" at bounding box center [167, 134] width 80 height 6
click at [172, 176] on div "function" at bounding box center [167, 173] width 80 height 6
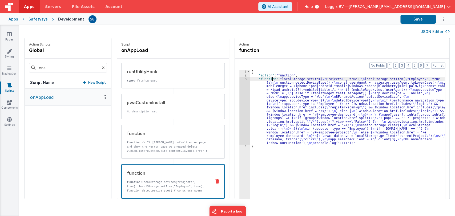
click at [266, 78] on div "{ "action" : "function" , "function" : "localStorage.setItem( \" Projects \" , …" at bounding box center [350, 146] width 200 height 152
click at [256, 86] on div "{ "action" : "function" , "function" : "localStorage.setItem( \" Projects \" , …" at bounding box center [350, 146] width 200 height 152
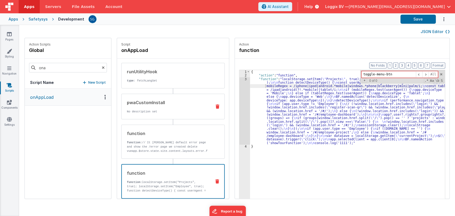
scroll to position [70, 0]
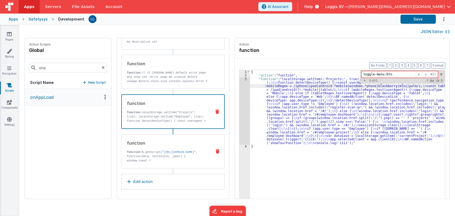
type input "toggle-menu-btn"
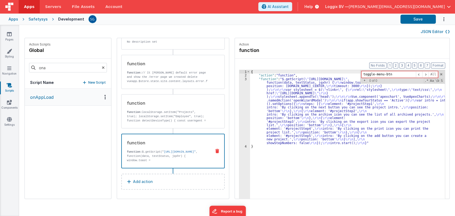
click at [164, 153] on link "https://cdn.jsdelivr.net/npm/vue-toastification@latest/dist/umd/index.min.js"" at bounding box center [180, 151] width 32 height 3
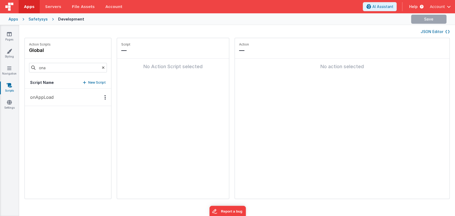
click at [54, 97] on button "onAppLoad" at bounding box center [68, 97] width 86 height 17
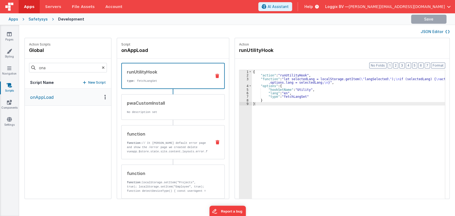
scroll to position [70, 0]
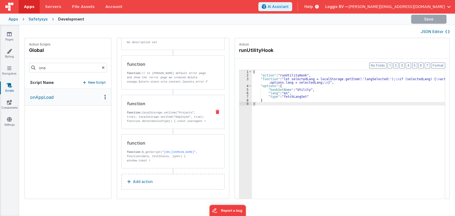
click at [168, 116] on p "function: localStorage.setItem("Projects", true); localStorage.setItem("Employe…" at bounding box center [167, 115] width 80 height 9
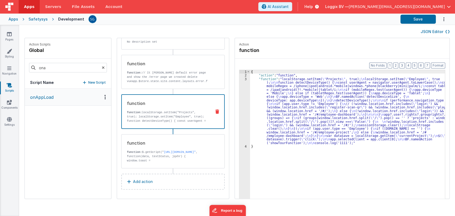
scroll to position [69, 0]
click at [256, 94] on div "{ "action" : "function" , "function" : "localStorage.setItem( \" Projects \" , …" at bounding box center [350, 146] width 200 height 152
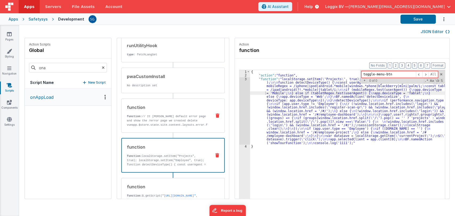
scroll to position [70, 0]
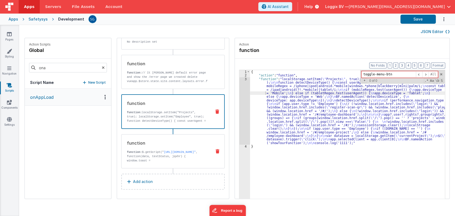
type input "toggle-menu-btn"
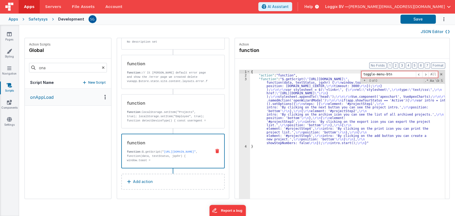
click at [145, 147] on div "function function: $.getScript(" https://cdn.jsdelivr.net/npm/vue-toastificatio…" at bounding box center [164, 151] width 85 height 23
click at [378, 73] on input "toggle-menu-btn" at bounding box center [388, 74] width 54 height 7
paste input "toggle-menu-btn"
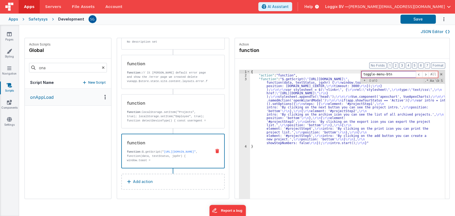
click at [366, 74] on input "toggle-menu-btn" at bounding box center [388, 74] width 54 height 7
type input "toggle-menu-btn"
click at [96, 67] on input "ona" at bounding box center [68, 68] width 78 height 10
click at [102, 67] on icon at bounding box center [103, 68] width 3 height 18
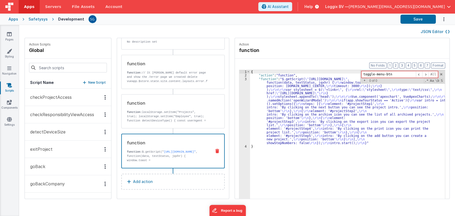
click at [60, 98] on p "checkProjectAccess" at bounding box center [49, 97] width 45 height 6
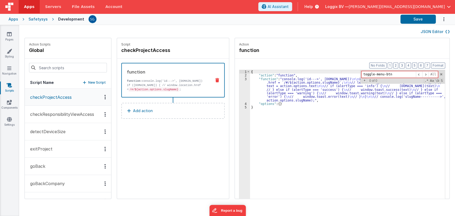
scroll to position [0, 0]
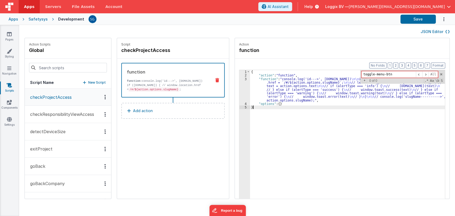
click at [281, 137] on div "{ "action" : "function" , "function" : "console.log('id--->', action.options.id…" at bounding box center [350, 146] width 200 height 152
click at [442, 73] on span at bounding box center [441, 74] width 4 height 4
click at [52, 134] on p "detectDeviceSize" at bounding box center [46, 131] width 39 height 6
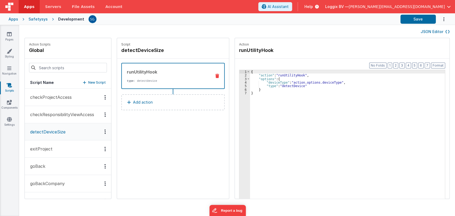
click at [51, 149] on button "exitProject" at bounding box center [68, 148] width 86 height 17
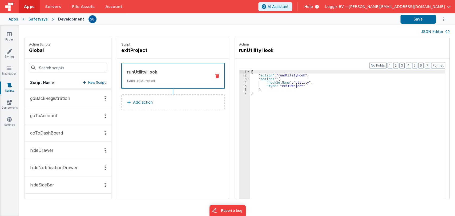
scroll to position [195, 0]
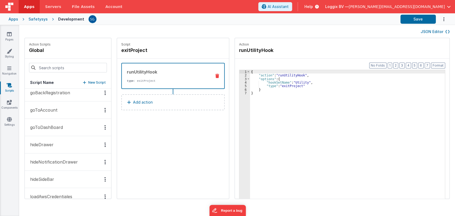
click at [57, 140] on button "hideDrawer" at bounding box center [68, 144] width 86 height 17
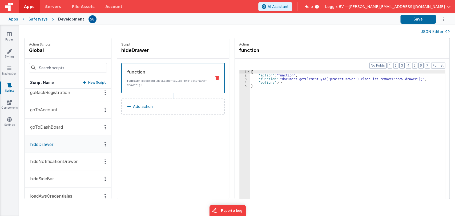
click at [51, 176] on p "hideSideBar" at bounding box center [40, 179] width 27 height 6
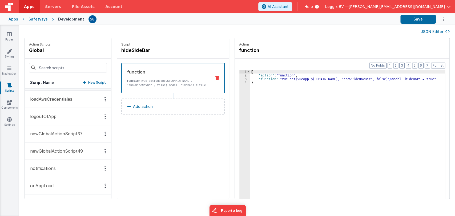
scroll to position [300, 0]
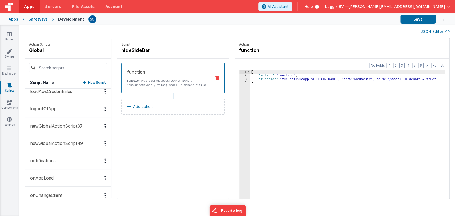
click at [69, 119] on button "newGlobalActionScript37" at bounding box center [68, 125] width 86 height 17
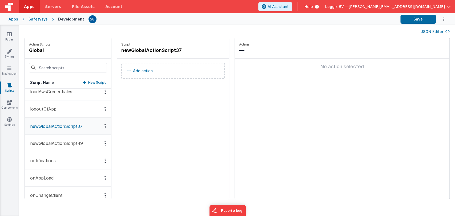
scroll to position [301, 0]
click at [64, 140] on p "newGlobalActionScript49" at bounding box center [55, 143] width 56 height 6
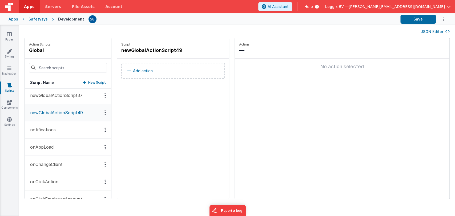
scroll to position [331, 0]
click at [55, 148] on button "onAppLoad" at bounding box center [68, 146] width 86 height 17
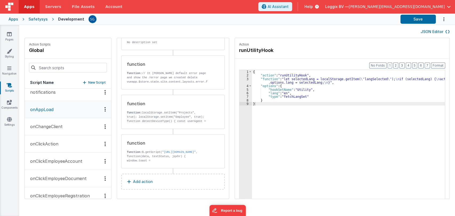
scroll to position [369, 0]
click at [58, 138] on button "onClickAction" at bounding box center [68, 143] width 86 height 17
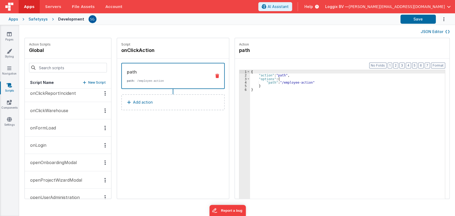
scroll to position [593, 0]
drag, startPoint x: 64, startPoint y: 127, endPoint x: 50, endPoint y: 123, distance: 14.2
click at [50, 123] on button "onFormLoad" at bounding box center [68, 127] width 86 height 17
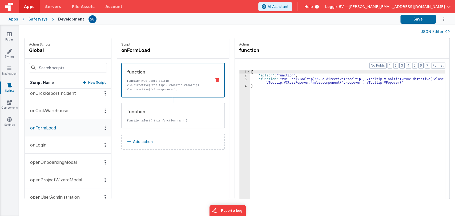
scroll to position [593, 0]
click at [50, 124] on p "onFormLoad" at bounding box center [41, 127] width 29 height 6
click at [62, 147] on button "onLogin" at bounding box center [68, 144] width 86 height 17
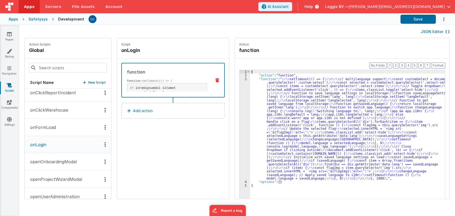
click at [60, 131] on button "onFormLoad" at bounding box center [68, 127] width 86 height 17
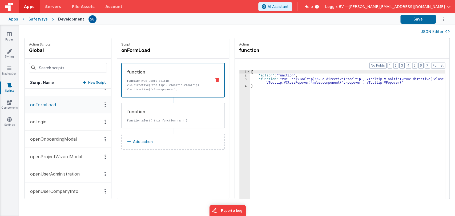
scroll to position [618, 0]
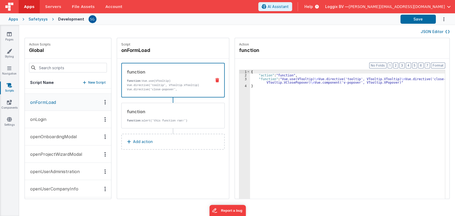
click at [45, 116] on p "onLogin" at bounding box center [36, 119] width 19 height 6
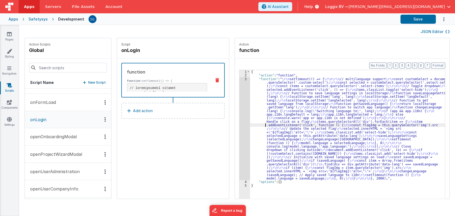
click at [258, 123] on div "{ "action" : "function" , "function" : " \r\n setTimeout(() => { \r\n\r\n // mu…" at bounding box center [350, 146] width 200 height 152
type input "toggle-menu-btn"
click at [59, 137] on p "openOnboardingModal" at bounding box center [52, 136] width 50 height 6
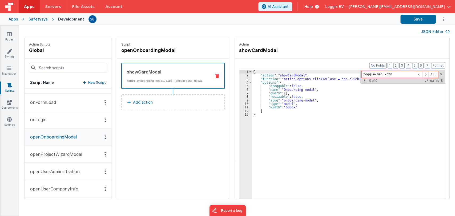
click at [58, 147] on button "openProjectWizardModal" at bounding box center [68, 153] width 86 height 17
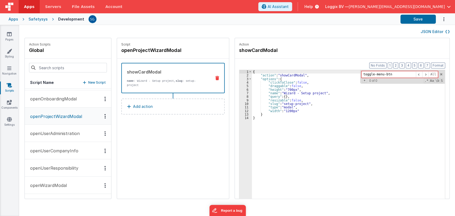
scroll to position [657, 0]
click at [55, 137] on button "openUserAdministration" at bounding box center [68, 132] width 86 height 17
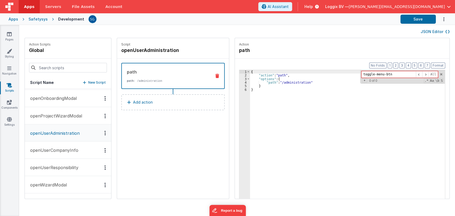
click at [59, 150] on p "openUserCompanyInfo" at bounding box center [52, 150] width 51 height 6
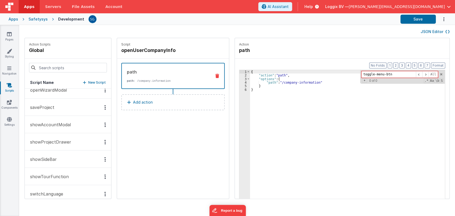
scroll to position [764, 0]
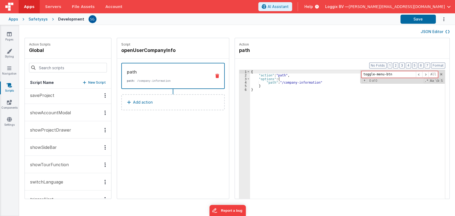
click at [51, 150] on button "showSideBar" at bounding box center [68, 147] width 86 height 17
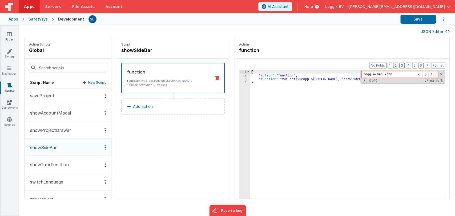
scroll to position [764, 0]
click at [56, 127] on p "showProjectDrawer" at bounding box center [49, 129] width 44 height 6
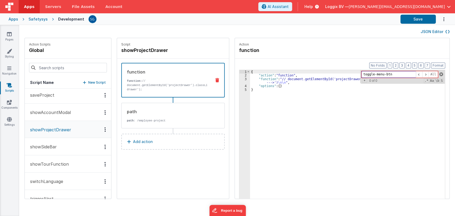
click at [440, 74] on span at bounding box center [441, 74] width 4 height 4
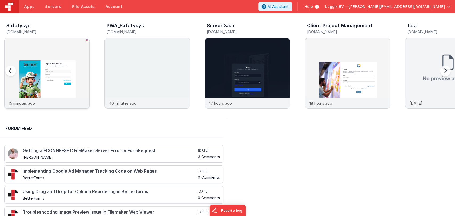
click at [52, 53] on img at bounding box center [47, 80] width 85 height 85
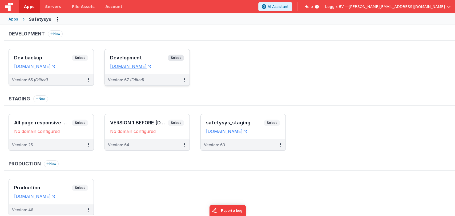
click at [129, 56] on h3 "Development" at bounding box center [139, 57] width 58 height 5
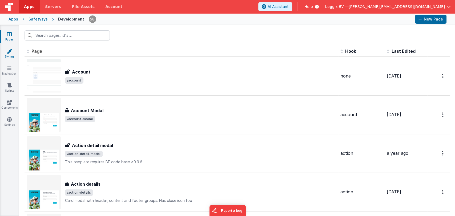
click at [11, 53] on icon at bounding box center [9, 50] width 5 height 5
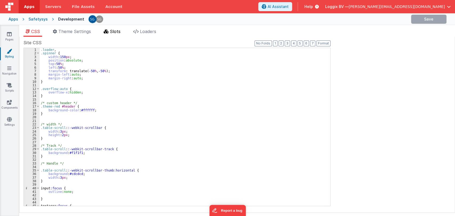
click at [115, 33] on span "Slots" at bounding box center [115, 31] width 11 height 5
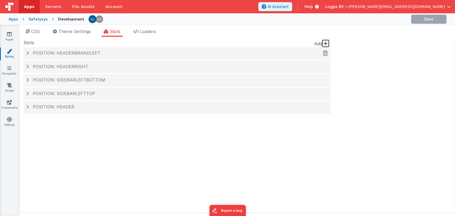
click at [88, 54] on span "Position: headerBrandLeft" at bounding box center [67, 52] width 68 height 5
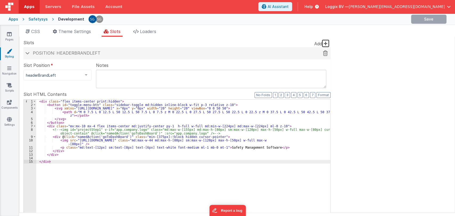
click at [88, 54] on span "Position: headerBrandLeft" at bounding box center [67, 52] width 68 height 5
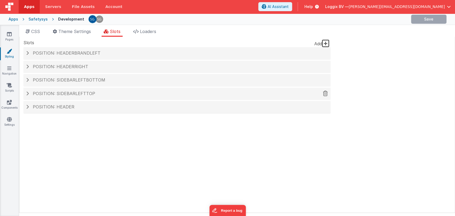
click at [79, 93] on span "Position: sidebarLeftTop" at bounding box center [64, 93] width 62 height 5
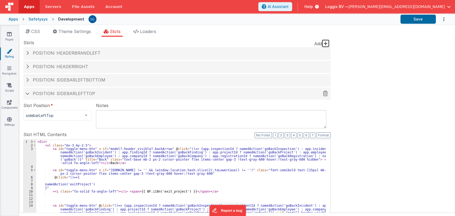
click at [75, 94] on span "Position: sidebarLeftTop" at bounding box center [64, 93] width 62 height 5
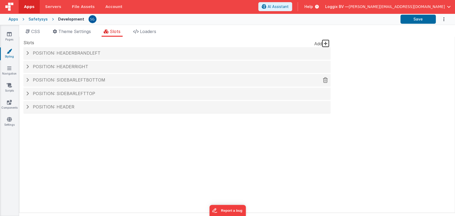
click at [87, 77] on div "Position: sidebarLeftBottom" at bounding box center [176, 80] width 307 height 12
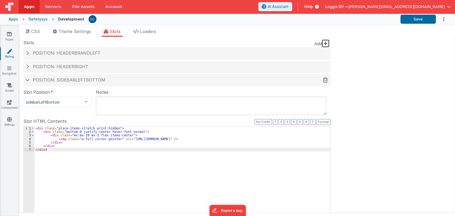
click at [87, 75] on div "Position: sidebarLeftBottom" at bounding box center [176, 80] width 307 height 12
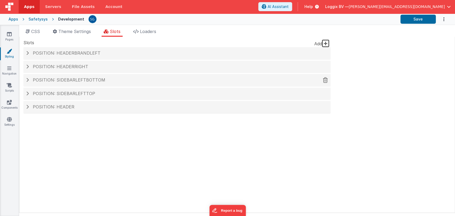
click at [87, 75] on div "Position: sidebarLeftBottom" at bounding box center [176, 80] width 307 height 12
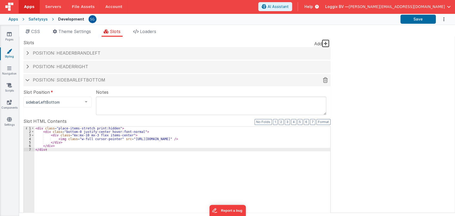
click at [87, 75] on div "Position: sidebarLeftBottom" at bounding box center [176, 80] width 307 height 12
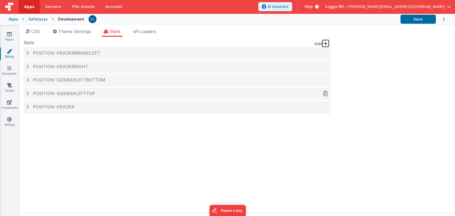
click at [82, 88] on div "Position: sidebarLeftTop" at bounding box center [176, 94] width 307 height 12
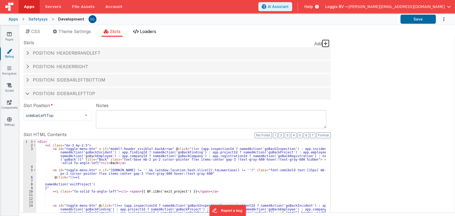
click at [156, 29] on span "Loaders" at bounding box center [148, 31] width 16 height 5
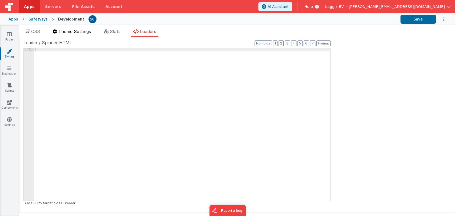
click at [74, 32] on span "Theme Settings" at bounding box center [74, 31] width 33 height 5
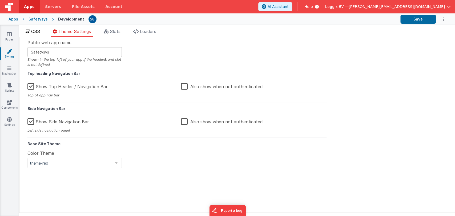
click at [41, 30] on li "CSS" at bounding box center [32, 32] width 19 height 9
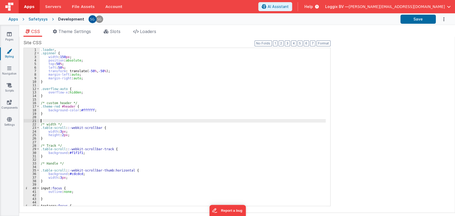
click at [120, 119] on div ".loader , .spinner { width : 150 px ; position : absolute ; top : 50 % ; left :…" at bounding box center [183, 130] width 286 height 165
type input "t"
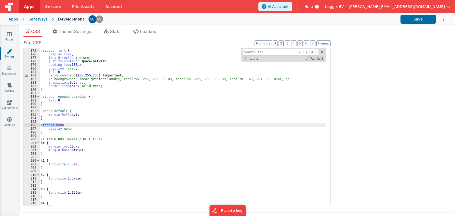
scroll to position [301, 0]
click at [322, 50] on div "All Replace All + 0 of 0 .* Aa \b S" at bounding box center [283, 55] width 85 height 14
click at [322, 51] on span at bounding box center [322, 52] width 4 height 4
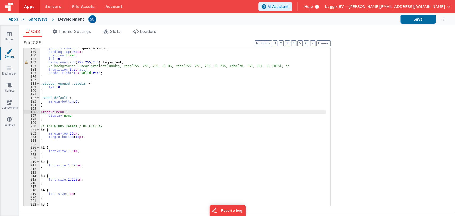
scroll to position [310, 0]
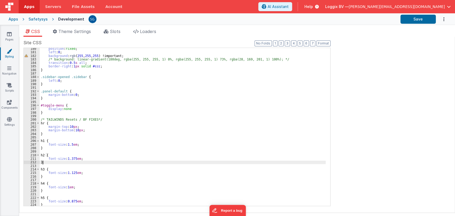
click at [158, 164] on div "position : fixed ; left : 0 ; background : rgb ( 255 , 255 , 255 ) !important; …" at bounding box center [183, 129] width 286 height 165
click at [162, 159] on div "position : fixed ; left : 0 ; background : rgb ( 255 , 255 , 255 ) !important; …" at bounding box center [183, 129] width 286 height 165
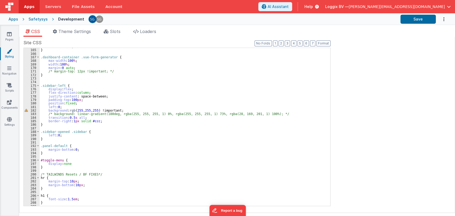
scroll to position [283, 0]
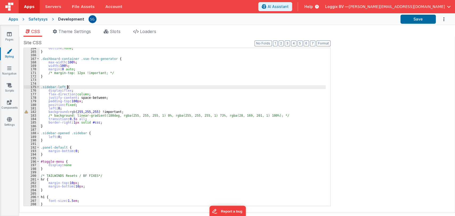
click at [168, 88] on div "outline : none ; } .dashboard-container .vue-form-generator { max-width : 100 %…" at bounding box center [183, 128] width 286 height 165
click at [9, 36] on icon at bounding box center [9, 33] width 5 height 5
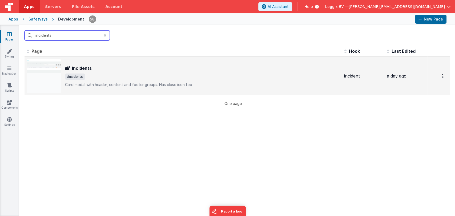
type input "incidents"
click at [102, 73] on div "Incidents Incidents /incidents Card modal with header, content and footer group…" at bounding box center [202, 76] width 275 height 22
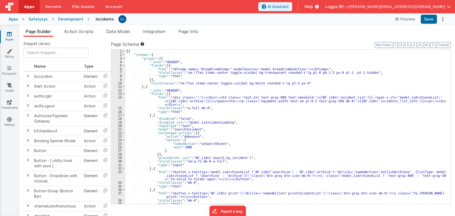
click at [253, 121] on div "[{ "schema" : { "groups" : [{ "_note" : "HEADER" , "fields" : [{ "html" : "<bfc…" at bounding box center [285, 131] width 321 height 162
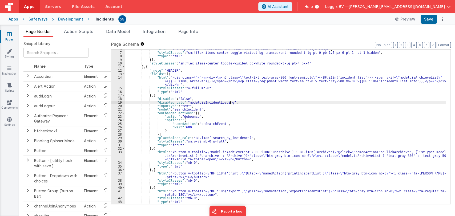
scroll to position [20, 0]
click at [248, 128] on div ""html" : "<bfcomp name= \" BreadCrumbComp \" :modelSource= \" model.breadCrumbs…" at bounding box center [285, 128] width 321 height 162
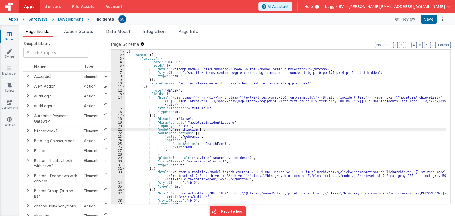
click at [232, 131] on div "[{ "schema" : { "groups" : [{ "_note" : "HEADER" , "fields" : [{ "html" : "<bfc…" at bounding box center [285, 131] width 321 height 162
click at [222, 133] on div "[{ "schema" : { "groups" : [{ "_note" : "HEADER" , "fields" : [{ "html" : "<bfc…" at bounding box center [285, 131] width 321 height 162
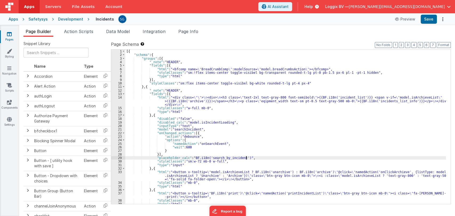
click at [250, 158] on div "[{ "schema" : { "groups" : [{ "_note" : "HEADER" , "fields" : [{ "html" : "<bfc…" at bounding box center [285, 131] width 321 height 162
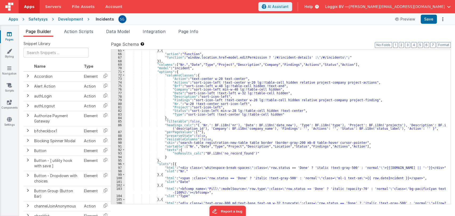
scroll to position [274, 0]
click at [175, 114] on div "} , { "action" : "function" , "function" : "window.location.href=model.editPerm…" at bounding box center [285, 131] width 321 height 165
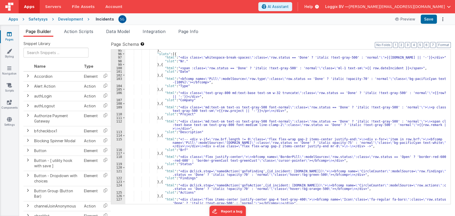
scroll to position [384, 0]
click at [171, 79] on div "} , "slots" : [{ "html" : "<div class= \" whitespace-break-spaces \" :class= \"…" at bounding box center [285, 130] width 321 height 162
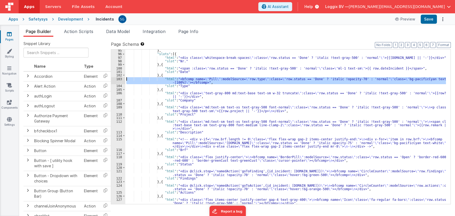
click at [119, 78] on div "103" at bounding box center [118, 80] width 14 height 7
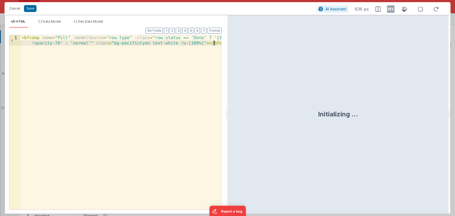
click at [188, 43] on div "< bfcomp name = "Pill" :modelSource = "row.type" :class = "row.status == 'Done'…" at bounding box center [121, 132] width 201 height 195
click at [32, 9] on button "Save" at bounding box center [30, 8] width 13 height 7
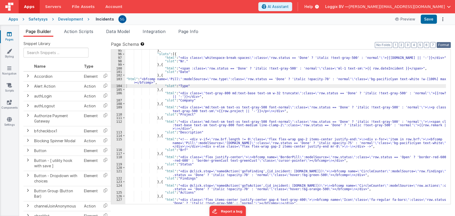
click at [440, 43] on button "Format" at bounding box center [443, 45] width 14 height 6
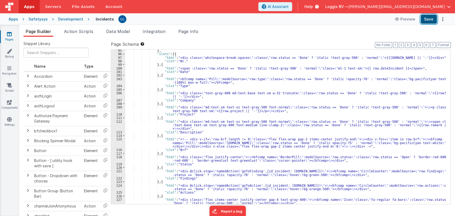
click at [429, 22] on button "Save" at bounding box center [428, 19] width 16 height 9
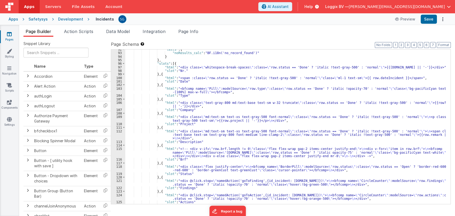
scroll to position [373, 0]
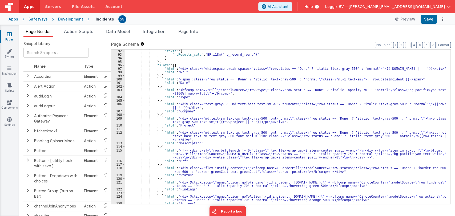
click at [179, 93] on div ""texts" : { "noResults_calc" : "BF.i18n('no_record_found')" } } , "slots" : [{ …" at bounding box center [285, 130] width 321 height 162
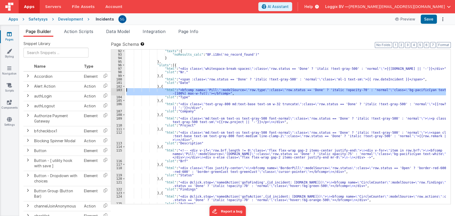
click at [119, 89] on div "103" at bounding box center [118, 91] width 14 height 7
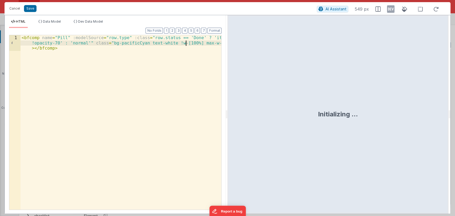
click at [187, 44] on div "< bfcomp name = "Pill" :modelSource = "row.type" :class = "row.status == 'Done'…" at bounding box center [121, 138] width 201 height 206
click at [212, 43] on div "< bfcomp name = "Pill" :modelSource = "row.type" :class = "row.status == 'Done'…" at bounding box center [121, 138] width 201 height 206
paste textarea
click at [190, 43] on div "< bfcomp name = "Pill" :modelSource = "row.type" :class = "row.status == 'Done'…" at bounding box center [121, 138] width 201 height 206
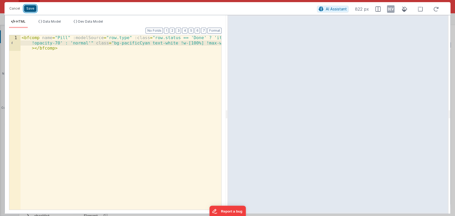
click at [27, 7] on button "Save" at bounding box center [30, 8] width 13 height 7
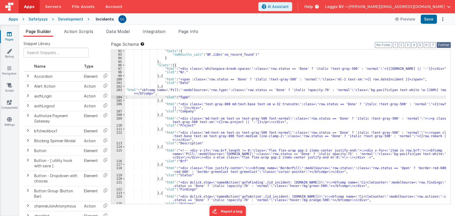
click at [442, 45] on button "Format" at bounding box center [443, 45] width 14 height 6
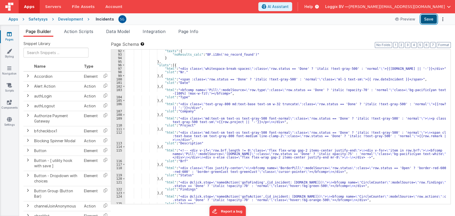
click at [430, 16] on button "Save" at bounding box center [428, 19] width 16 height 9
click at [7, 40] on link "Pages" at bounding box center [9, 36] width 19 height 11
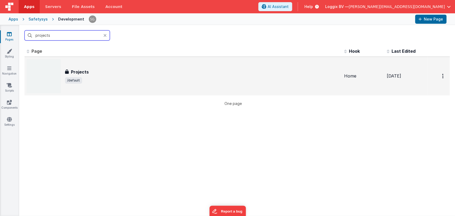
type input "projects"
click at [102, 78] on span "/default" at bounding box center [202, 80] width 275 height 6
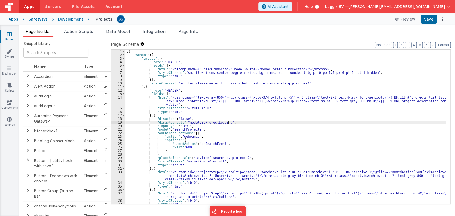
click at [245, 123] on div "[{ "schema" : { "groups" : [{ "_note" : "HEADER" , "fields" : [{ "html" : "<bfc…" at bounding box center [285, 131] width 321 height 162
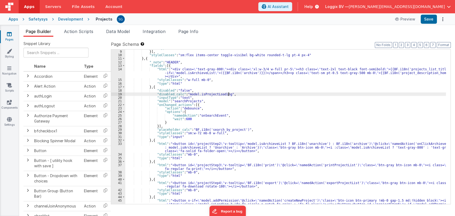
scroll to position [28, 0]
click at [263, 112] on div ""type" : "html" }] , "styleClasses" : "sm:flex items-center toggle-visibel bg-w…" at bounding box center [285, 132] width 321 height 172
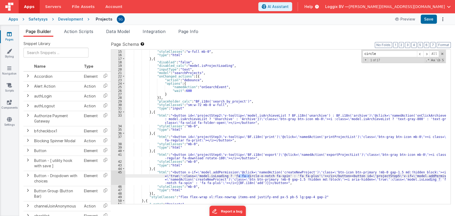
scroll to position [56, 0]
click at [428, 53] on span at bounding box center [426, 54] width 6 height 7
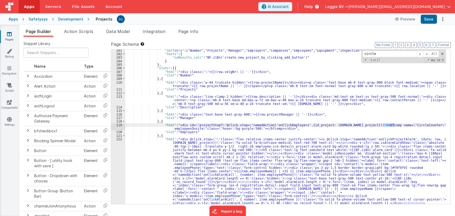
click at [398, 128] on div ""sortable" : [ "Number" , "Projects" , "Manager" , "Employers" , "Companies" , …" at bounding box center [285, 169] width 321 height 240
click at [400, 125] on div ""sortable" : [ "Number" , "Projects" , "Manager" , "Employers" , "Companies" , …" at bounding box center [285, 169] width 321 height 240
type input "CircleCounter"
click at [13, 106] on link "Components" at bounding box center [9, 105] width 19 height 11
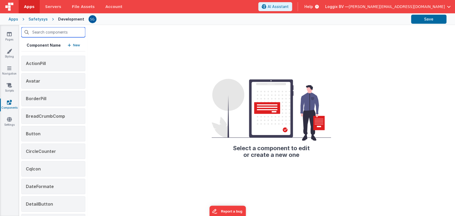
click at [42, 34] on input "text" at bounding box center [53, 32] width 64 height 10
paste input "CircleCounter"
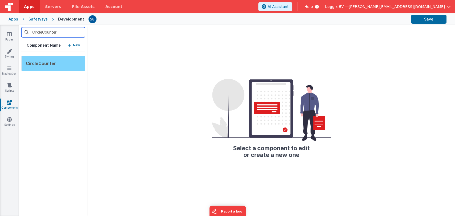
type input "CircleCounter"
click at [38, 64] on span "CircleCounter" at bounding box center [41, 63] width 30 height 5
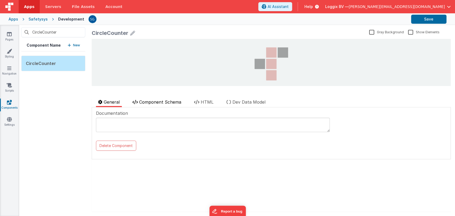
click at [175, 101] on span "Component Schema" at bounding box center [160, 101] width 42 height 5
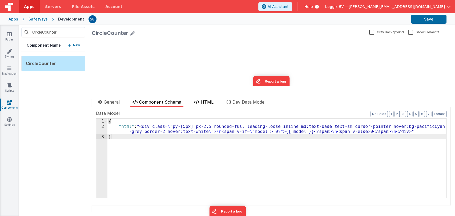
click at [207, 102] on span "HTML" at bounding box center [207, 101] width 13 height 5
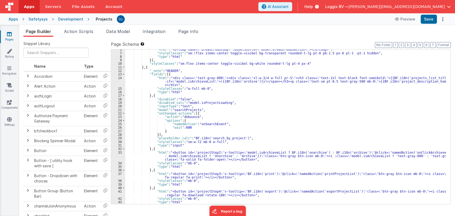
scroll to position [19, 0]
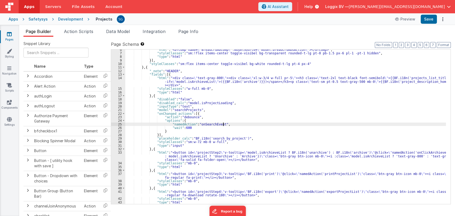
click at [262, 123] on div ""html" : "<bfcomp name= \" BreadCrumbComp \" :modelSource= \" model.breadCrumbs…" at bounding box center [285, 129] width 321 height 162
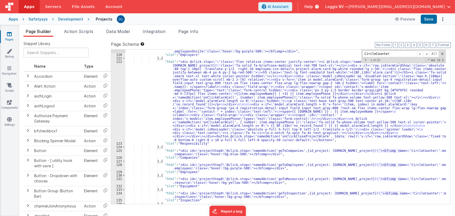
scroll to position [501, 0]
type input "CircleCounter"
click at [129, 154] on div ""html" : "<div id= \" projectStep7 \" @click.stop= \" namedAction('onClickEmplo…" at bounding box center [285, 130] width 321 height 169
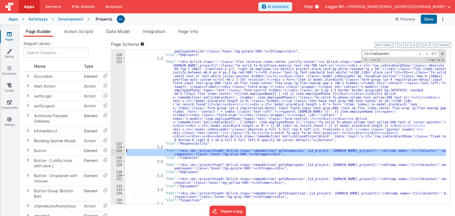
click at [119, 150] on div "125" at bounding box center [118, 152] width 14 height 7
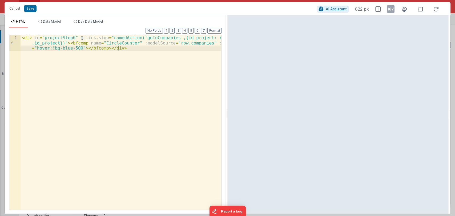
click at [124, 48] on div "< div id = "projectStep6" @ click.stop = "namedAction('goToCompanies',{id_proje…" at bounding box center [121, 138] width 201 height 206
click at [132, 49] on div "< div id = "projectStep6" @ click.stop = "namedAction('goToCompanies',{id_proje…" at bounding box center [121, 138] width 201 height 206
